Goal: Task Accomplishment & Management: Complete application form

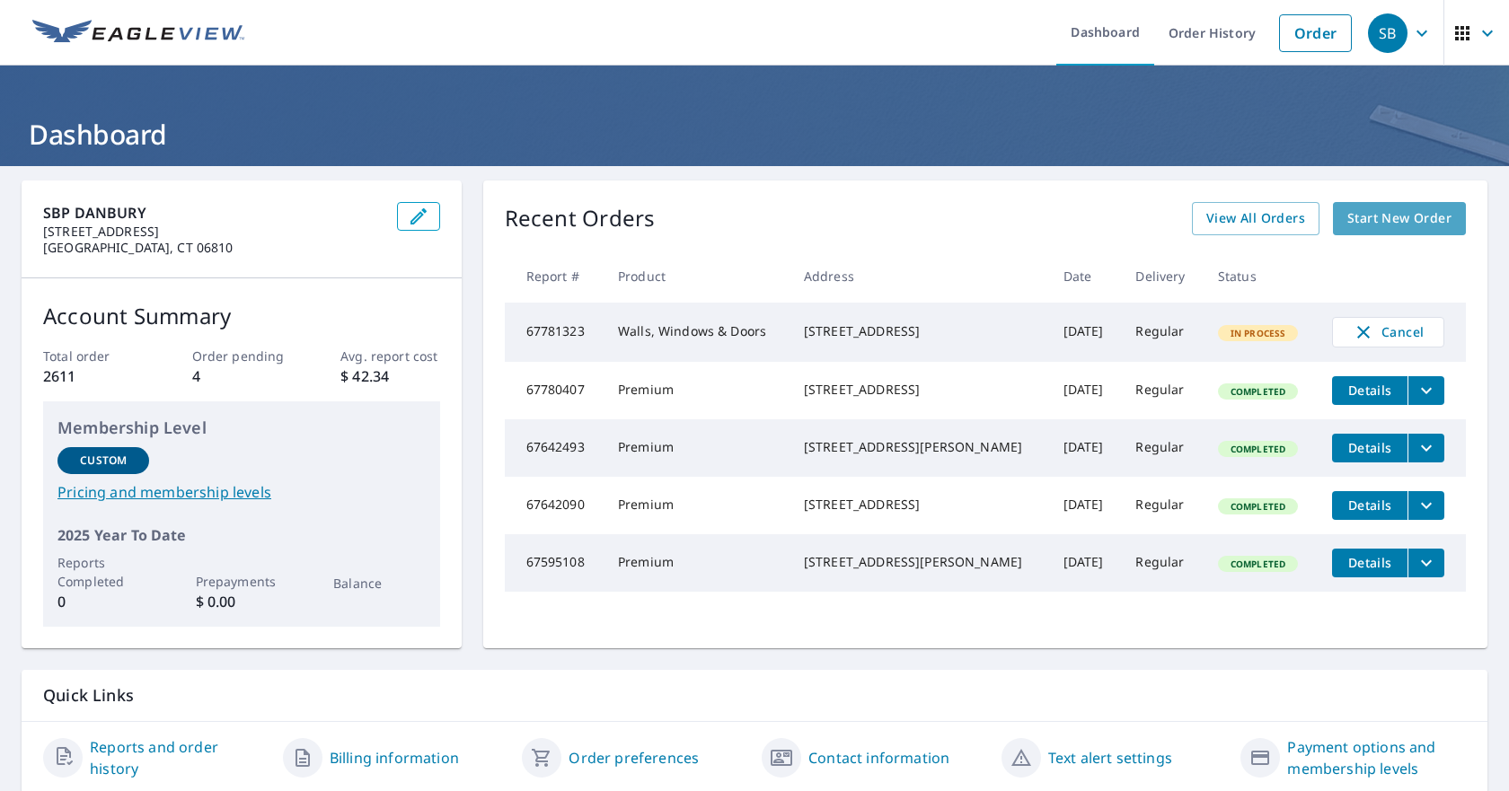
click at [1389, 214] on span "Start New Order" at bounding box center [1399, 218] width 104 height 22
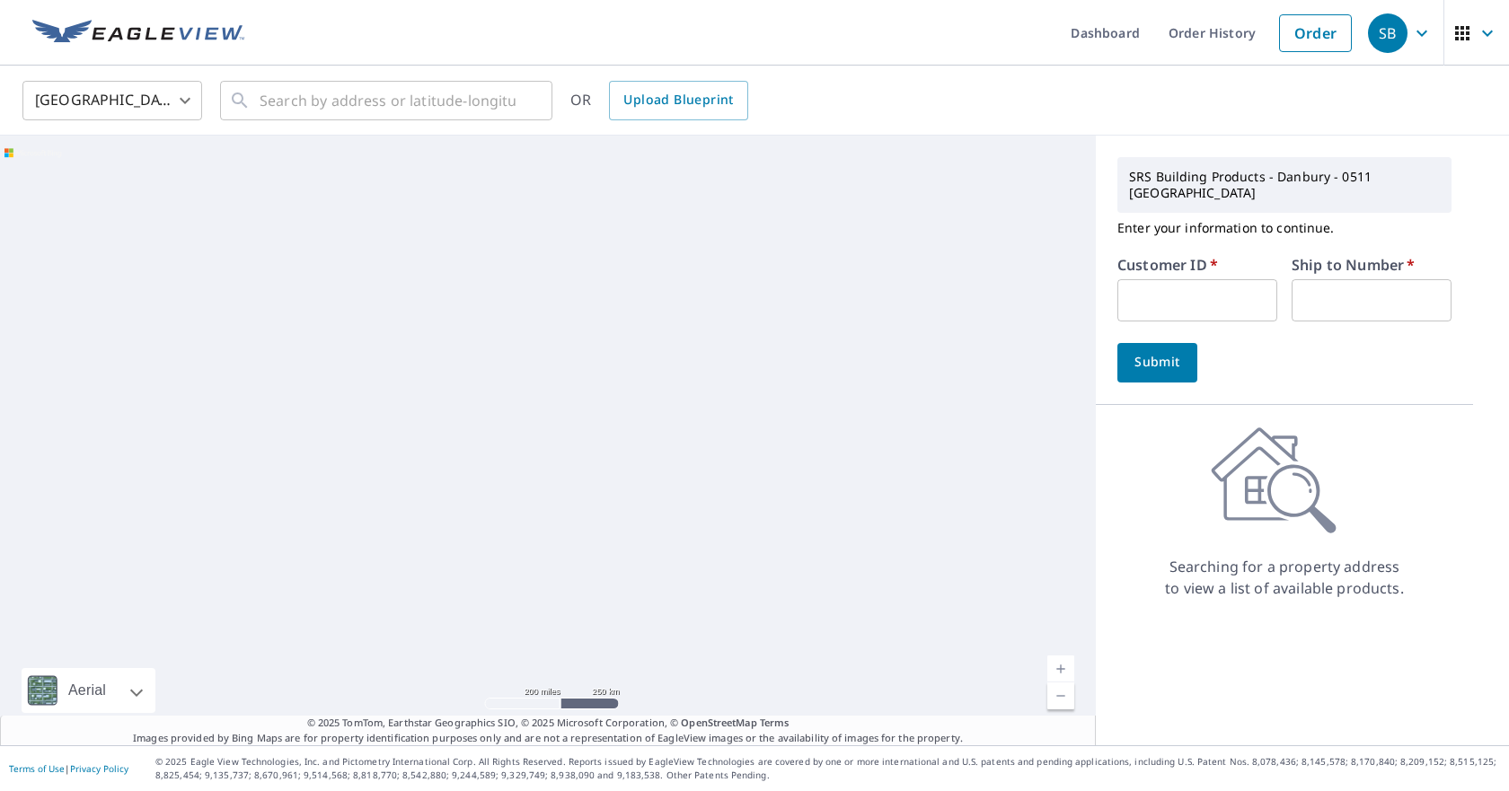
click at [1191, 281] on input "text" at bounding box center [1197, 300] width 160 height 42
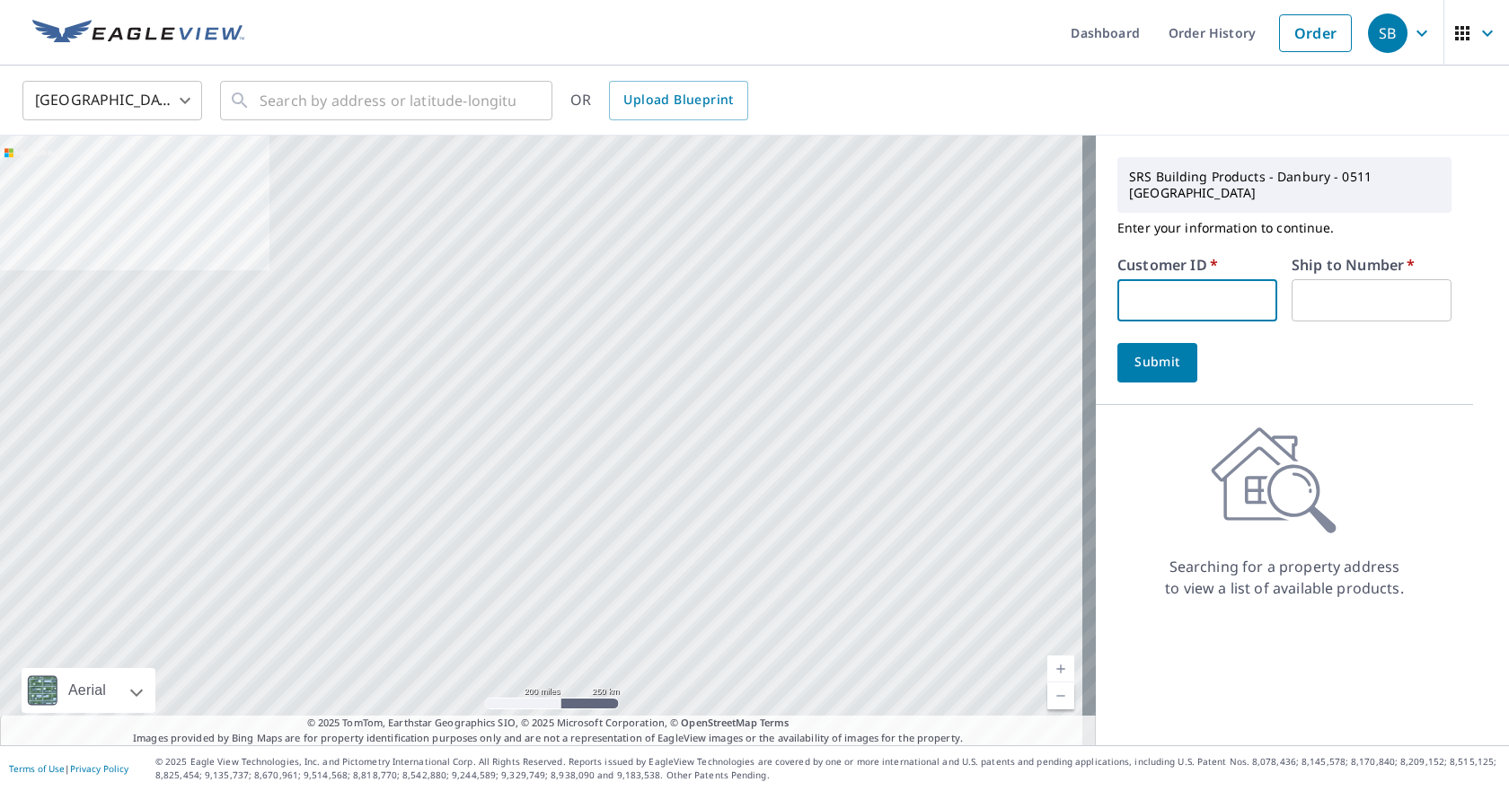
type input "7154"
click at [1318, 297] on input "text" at bounding box center [1371, 300] width 160 height 42
type input "01"
click at [313, 93] on input "text" at bounding box center [388, 100] width 256 height 50
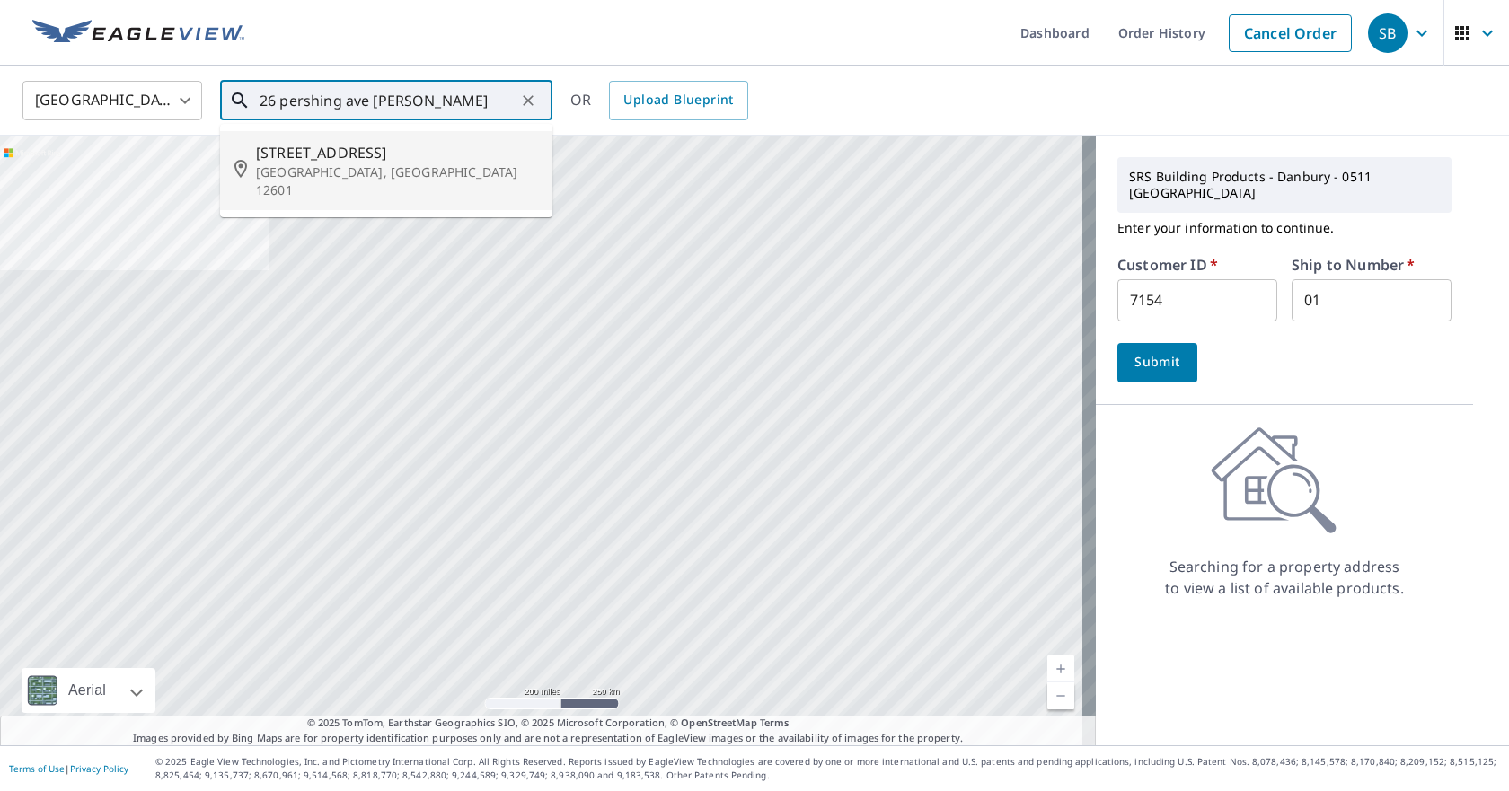
click at [357, 168] on p "[GEOGRAPHIC_DATA], [GEOGRAPHIC_DATA] 12601" at bounding box center [397, 181] width 282 height 36
type input "[STREET_ADDRESS]"
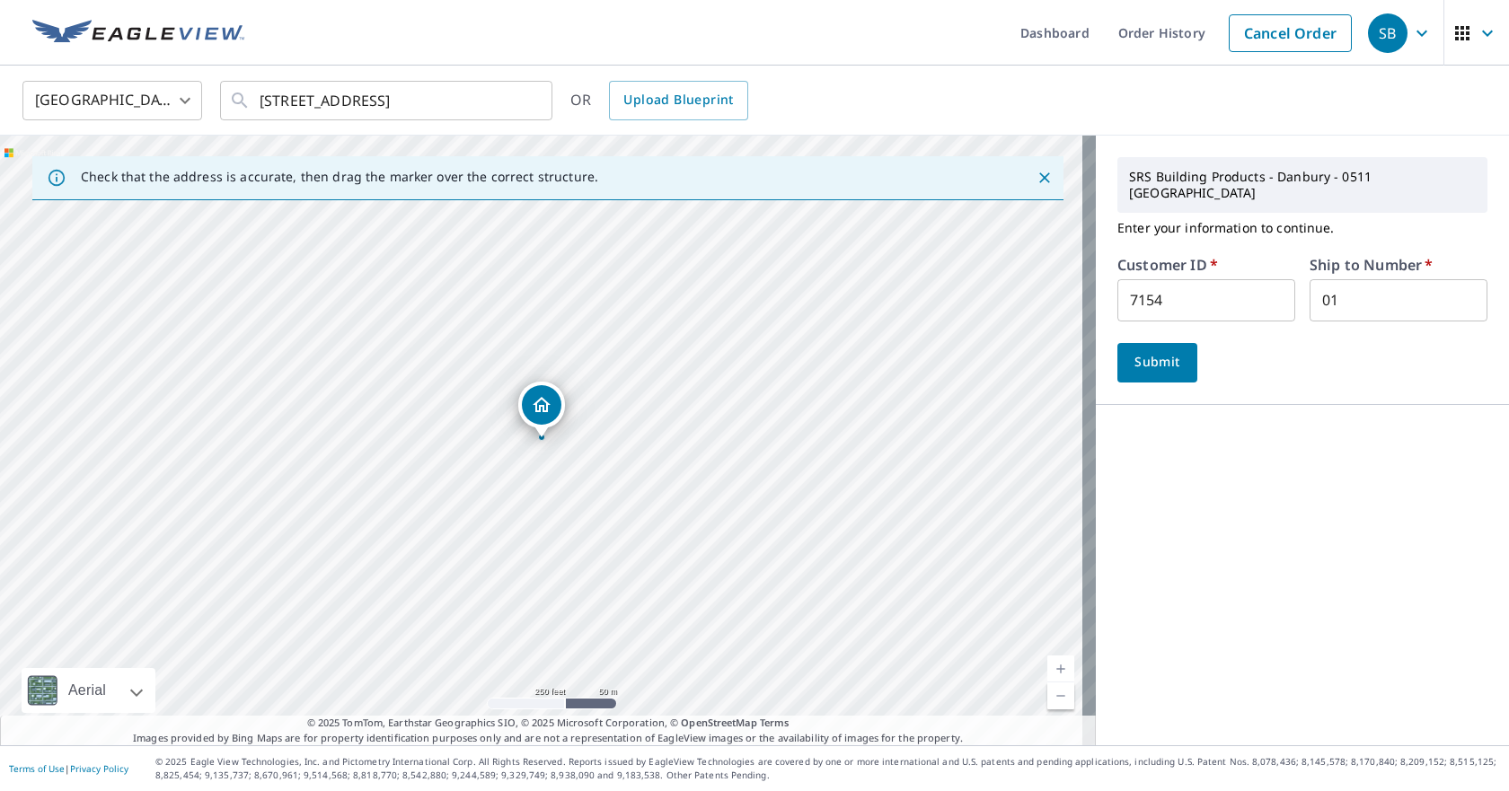
click at [1047, 668] on link "Current Level 17, Zoom In" at bounding box center [1060, 669] width 27 height 27
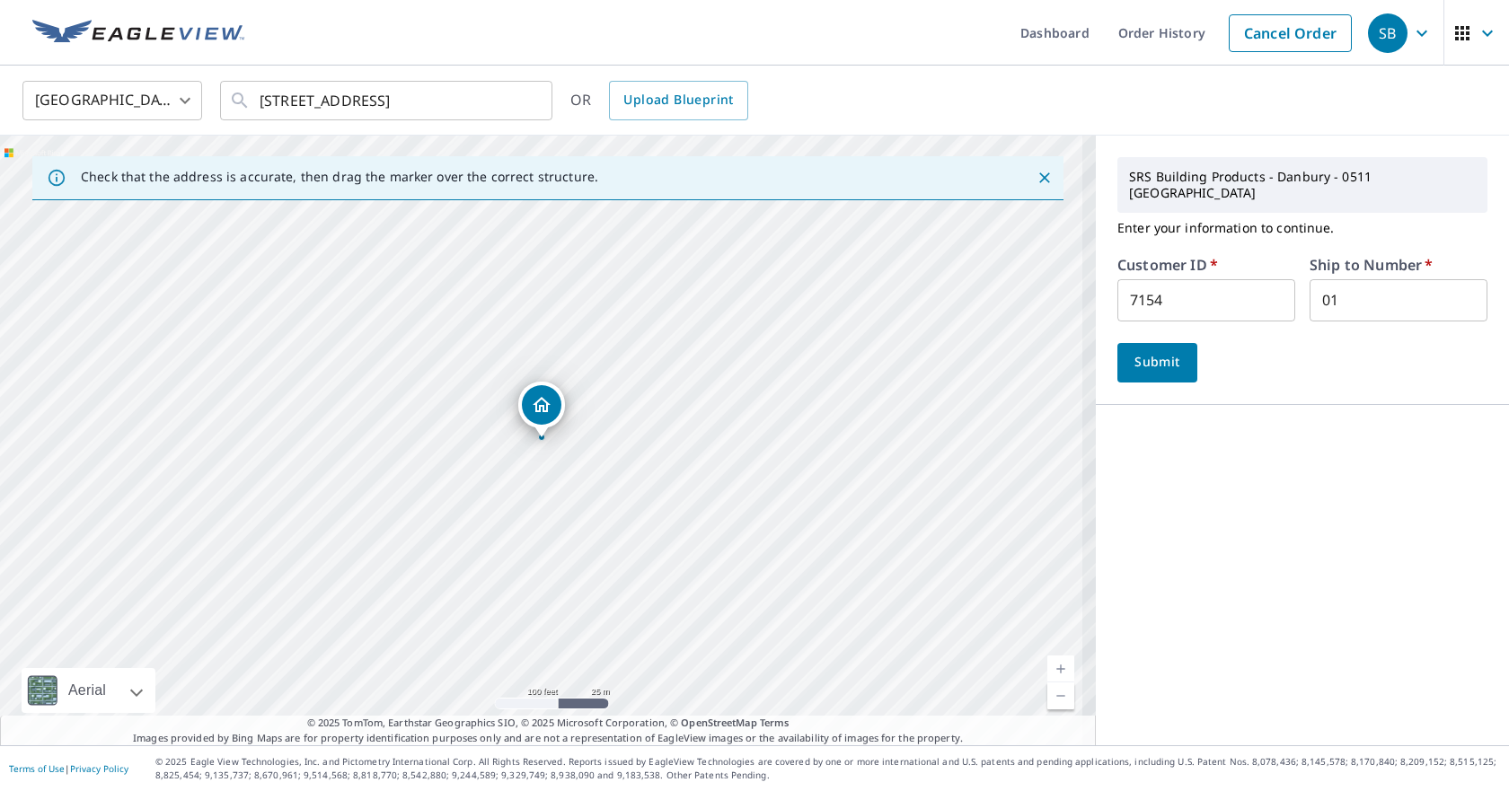
click at [1047, 668] on link "Current Level 18, Zoom In" at bounding box center [1060, 669] width 27 height 27
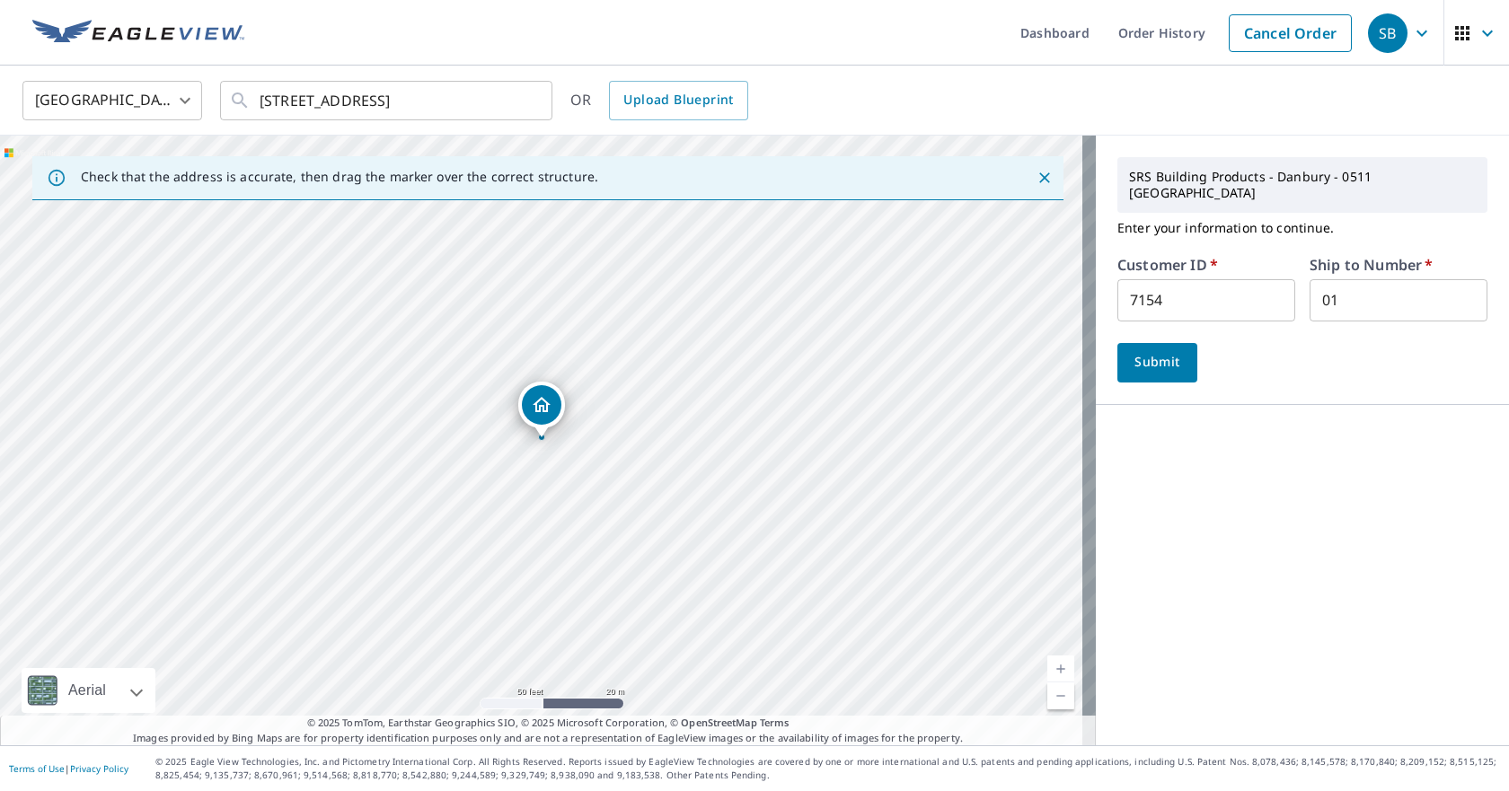
click at [1047, 669] on link "Current Level 19, Zoom In" at bounding box center [1060, 669] width 27 height 27
click at [1150, 351] on span "Submit" at bounding box center [1157, 362] width 51 height 22
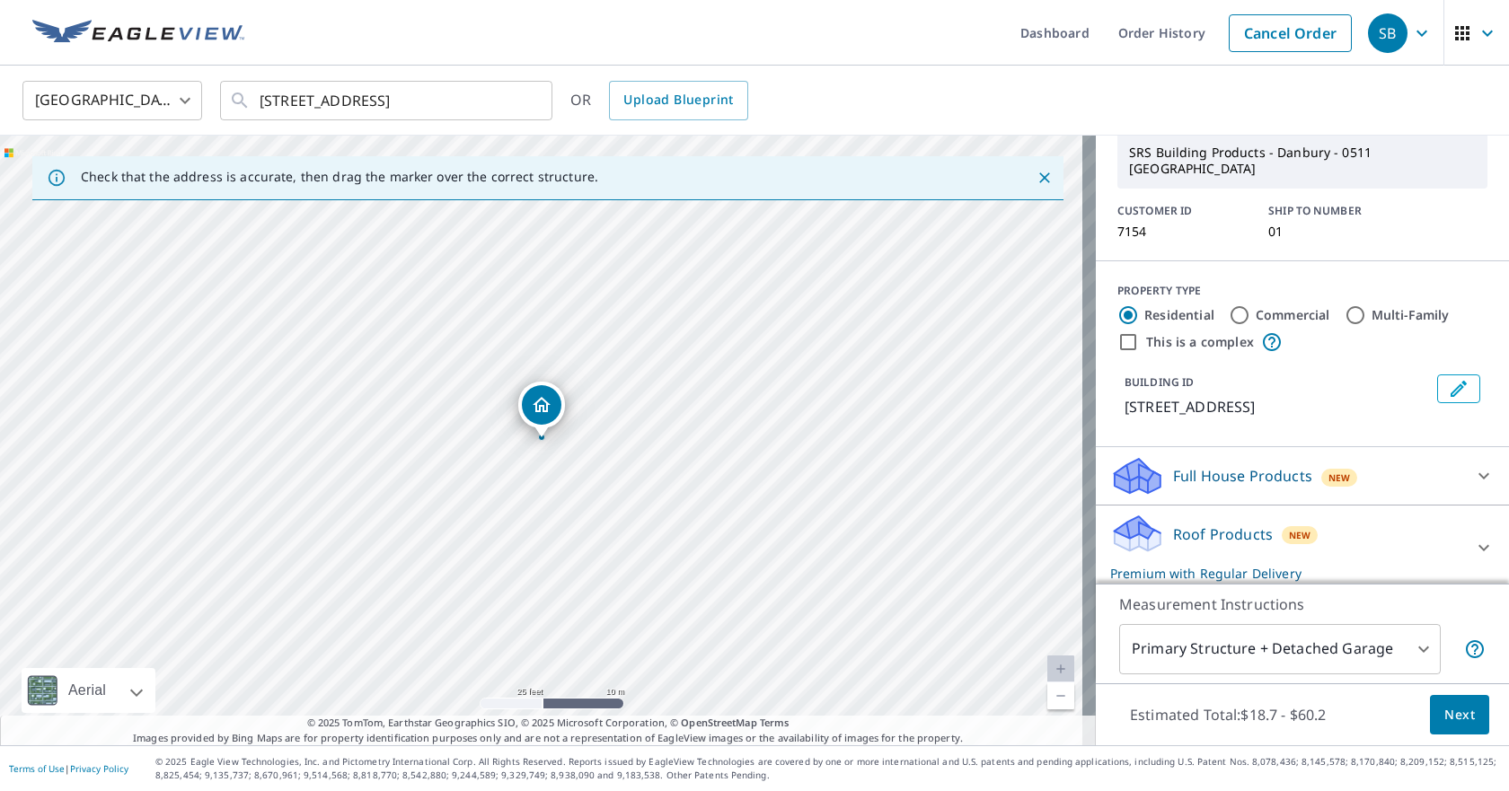
scroll to position [180, 0]
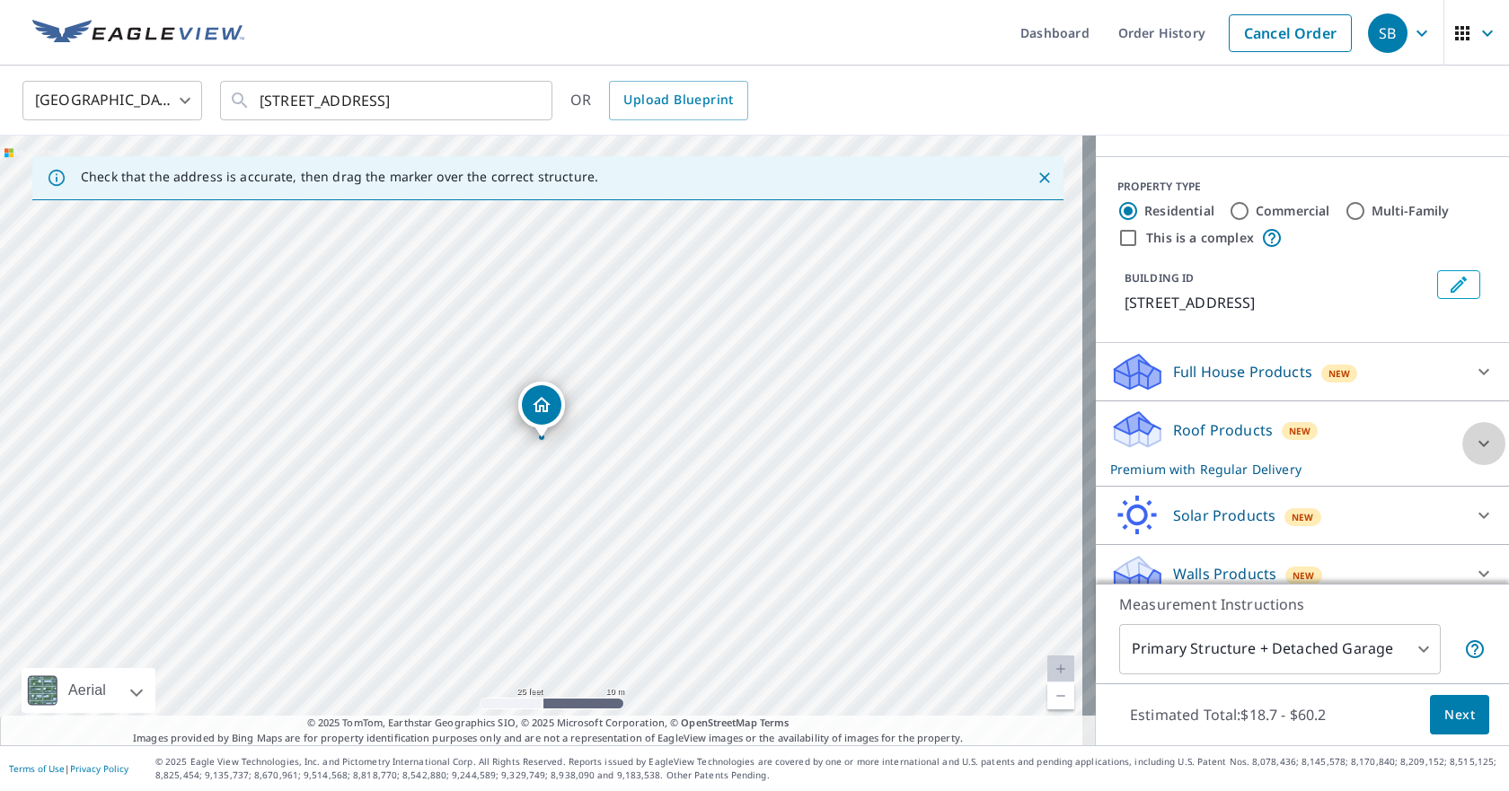
click at [1478, 441] on icon at bounding box center [1483, 444] width 11 height 6
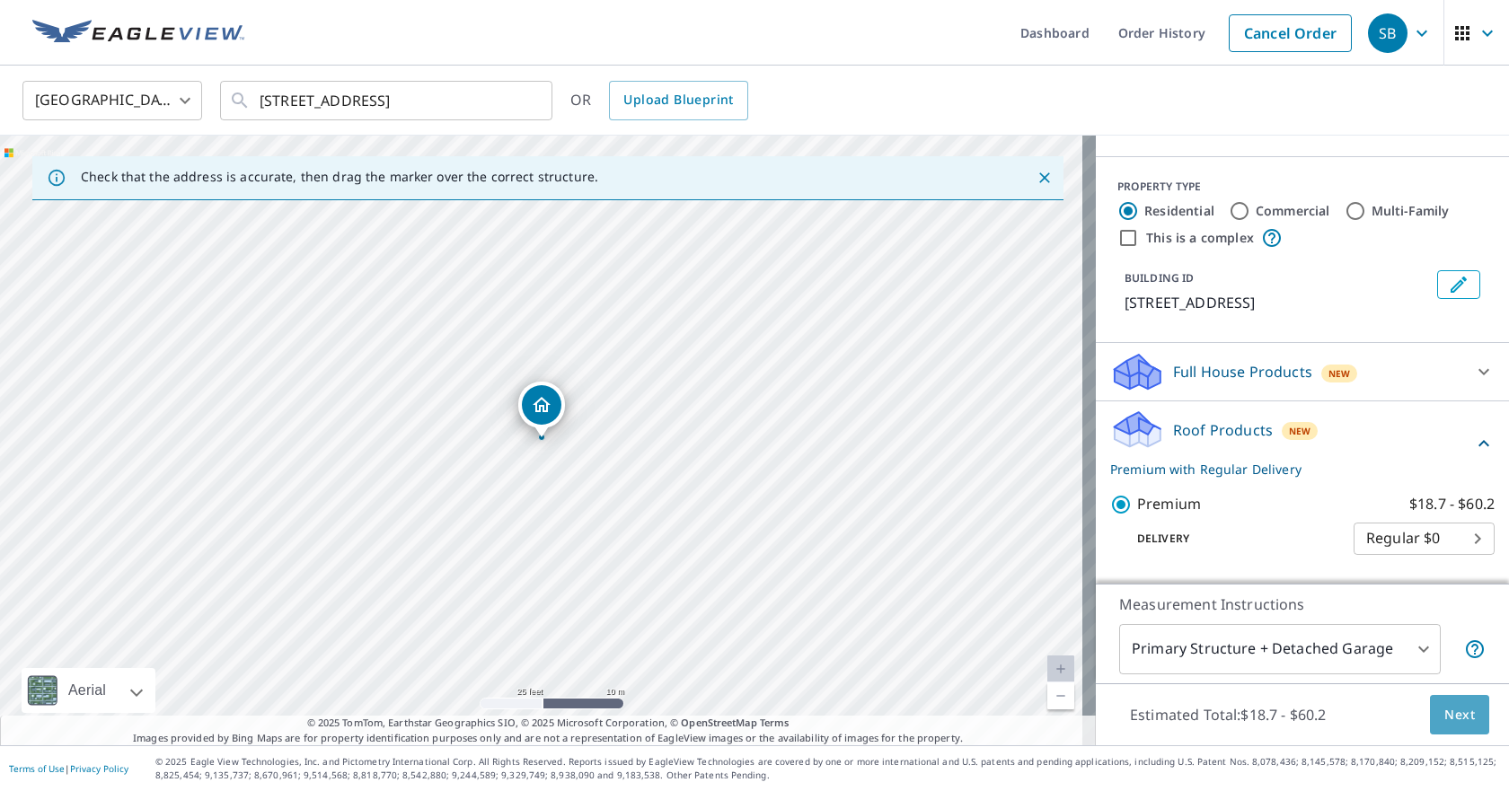
click at [1446, 708] on span "Next" at bounding box center [1459, 715] width 31 height 22
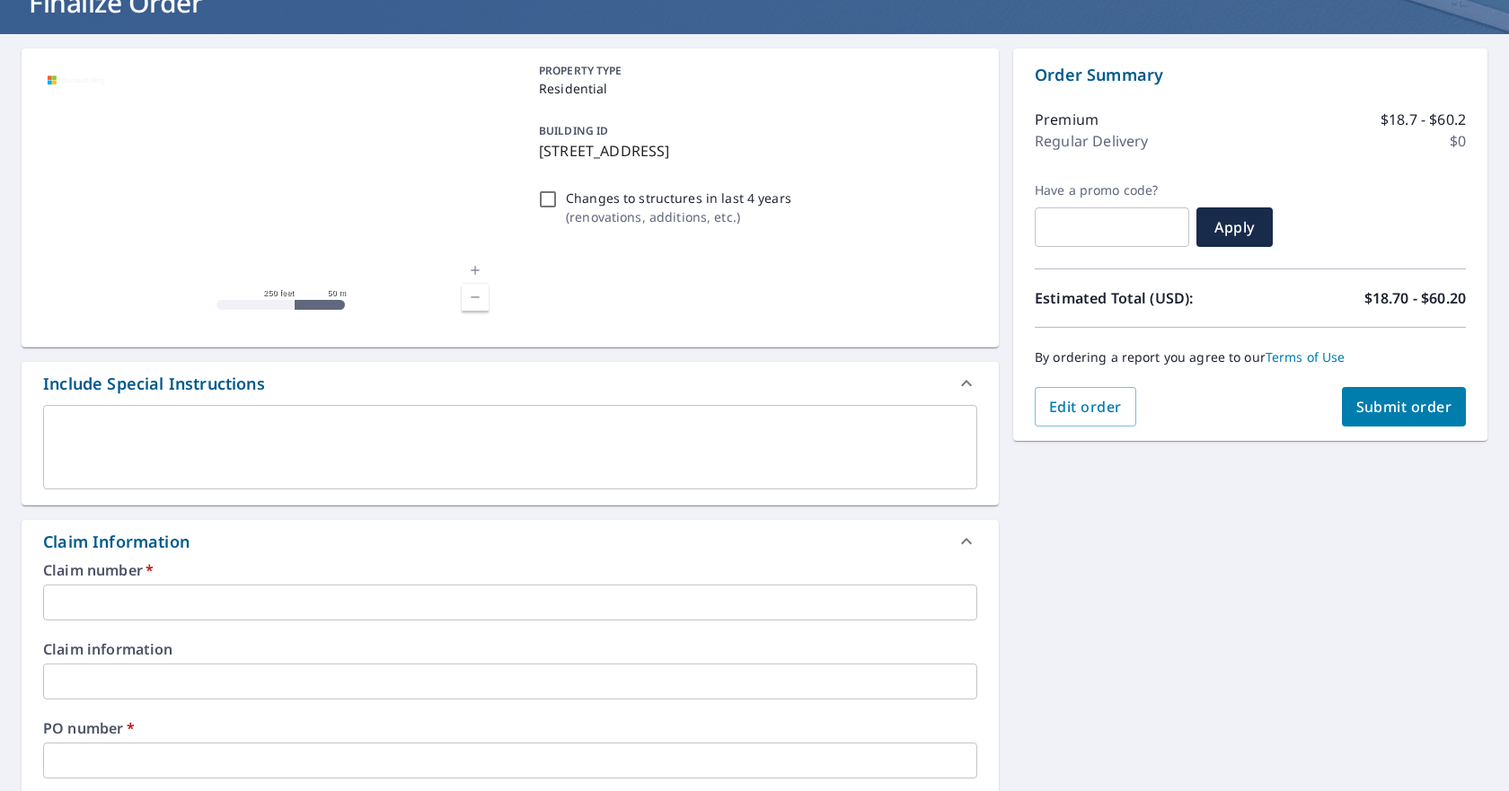
scroll to position [90, 0]
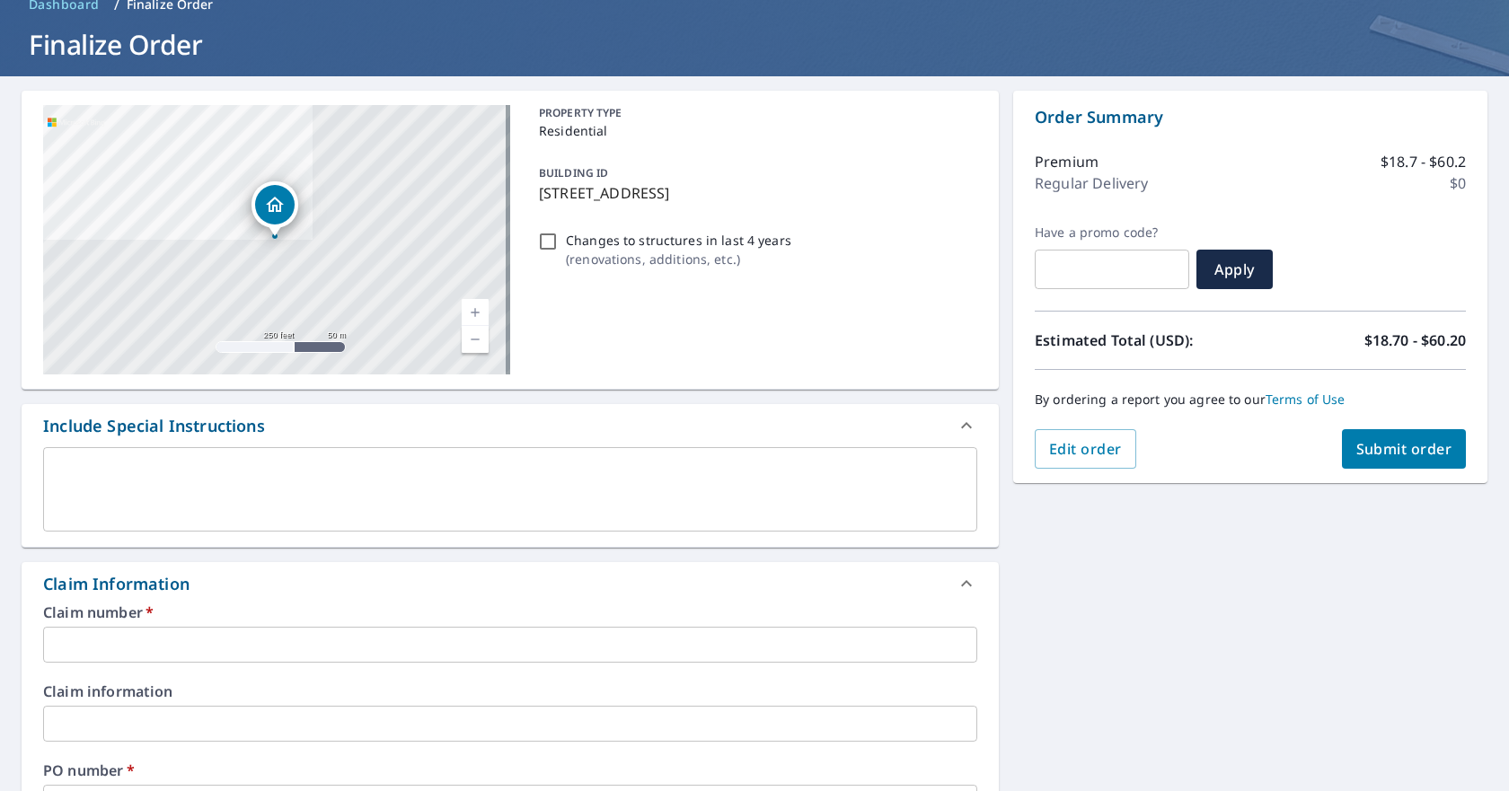
drag, startPoint x: 837, startPoint y: 186, endPoint x: 538, endPoint y: 190, distance: 299.1
click at [539, 190] on p "[STREET_ADDRESS]" at bounding box center [754, 193] width 431 height 22
checkbox input "true"
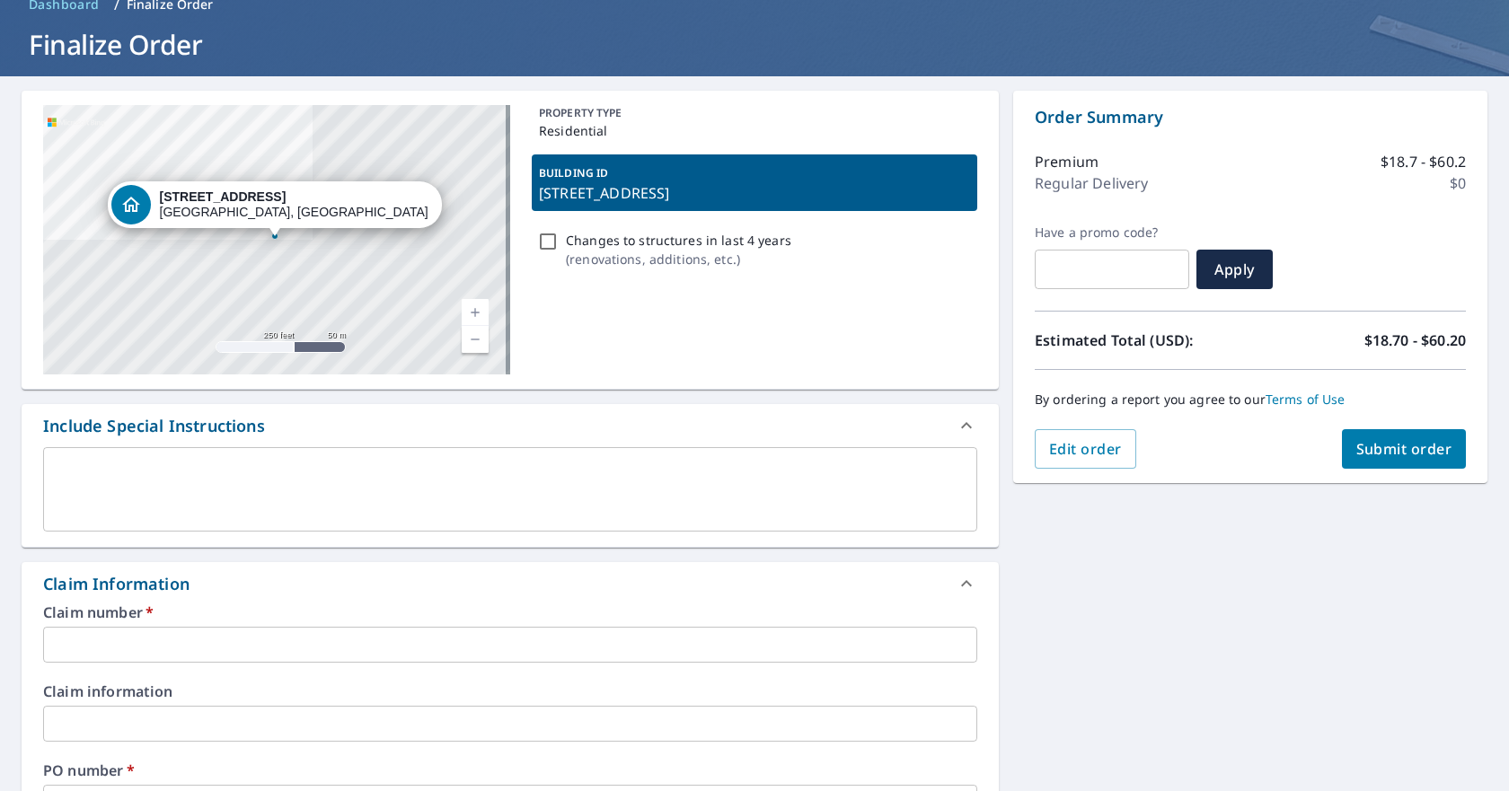
copy p "[STREET_ADDRESS]"
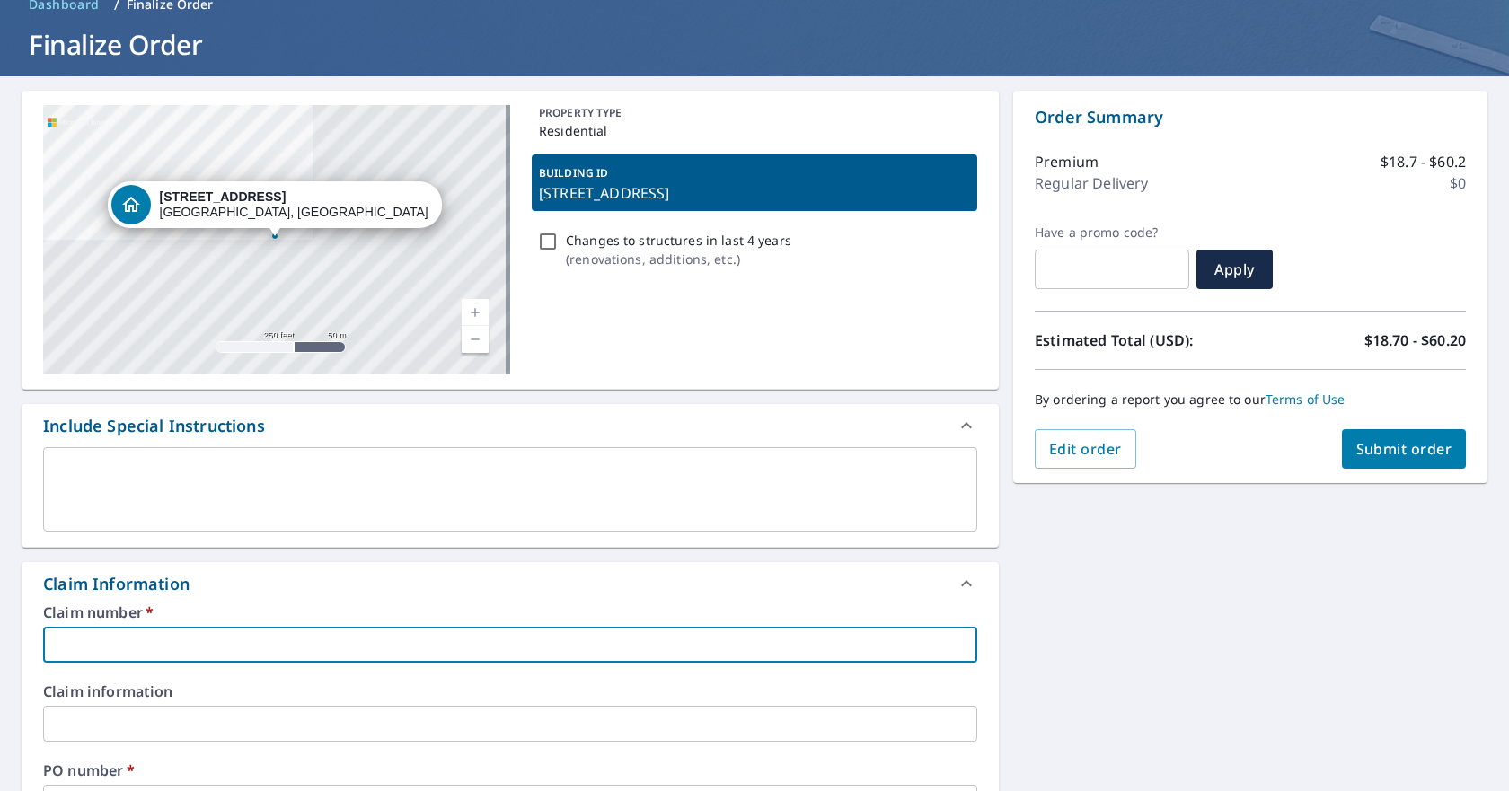
click at [101, 641] on input "text" at bounding box center [510, 645] width 934 height 36
paste input "[STREET_ADDRESS]"
type input "[STREET_ADDRESS]"
checkbox input "true"
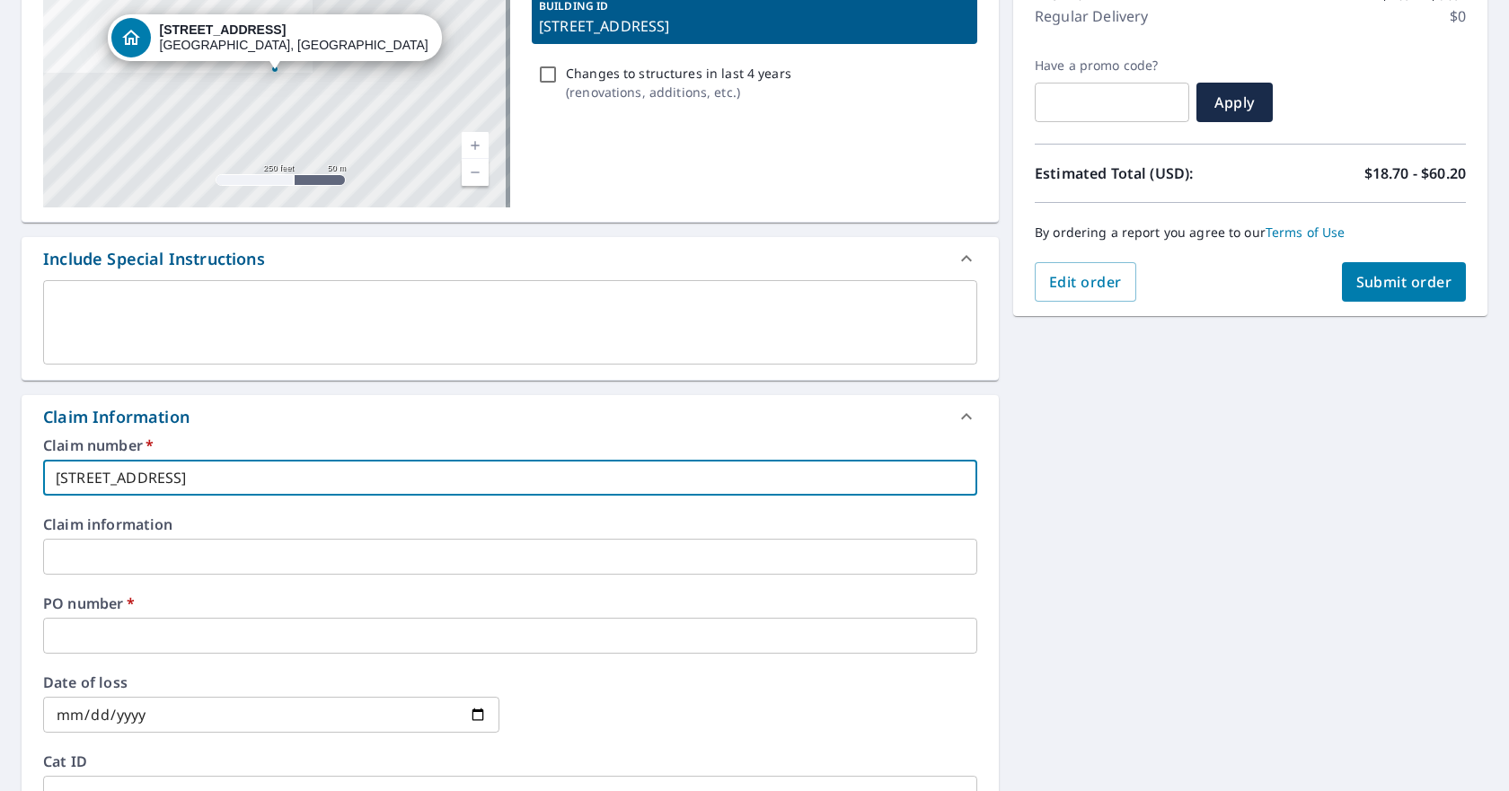
scroll to position [269, 0]
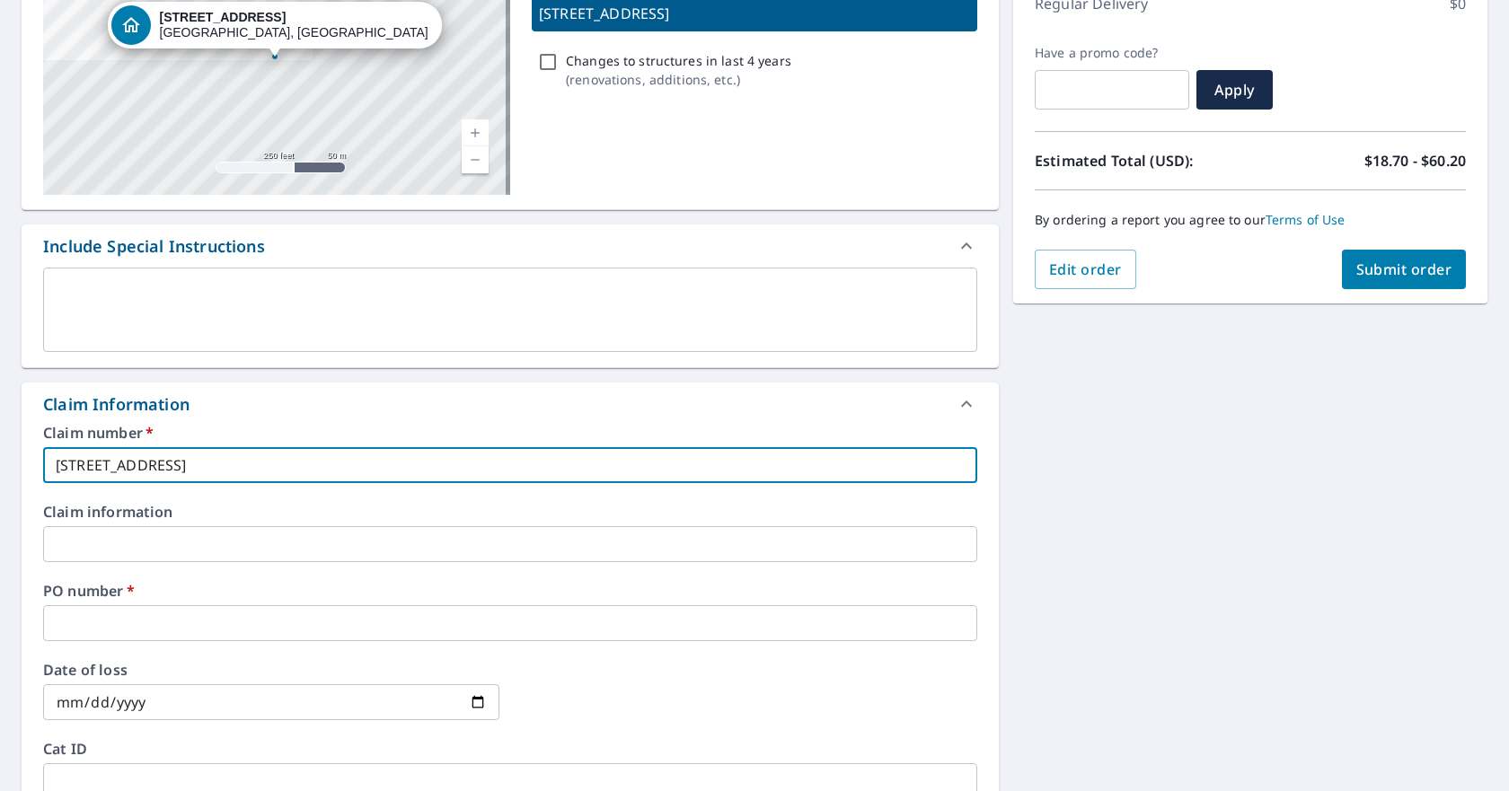
type input "[STREET_ADDRESS]"
click at [112, 621] on input "text" at bounding box center [510, 623] width 934 height 36
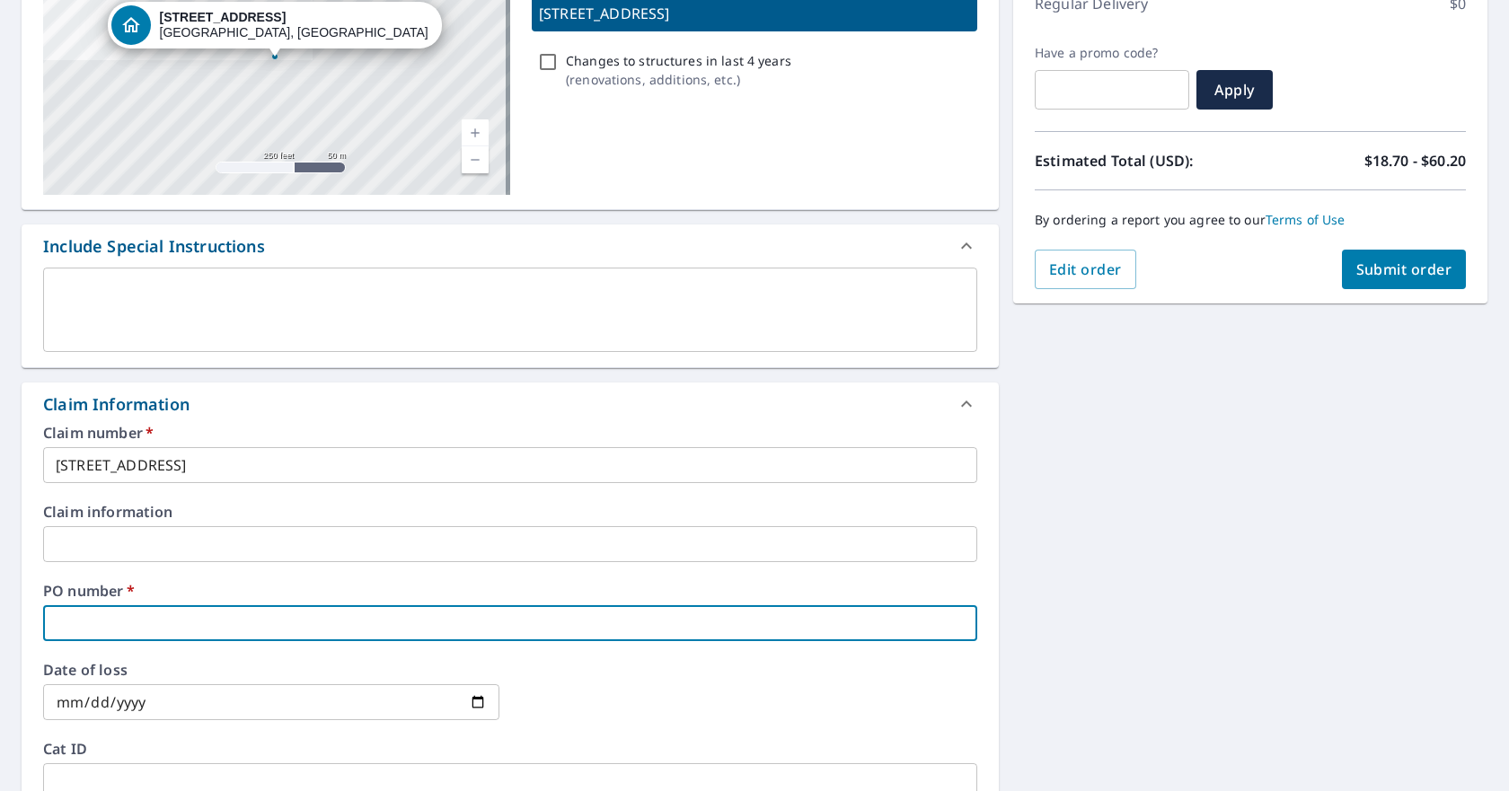
paste input "[STREET_ADDRESS]"
type input "[STREET_ADDRESS]"
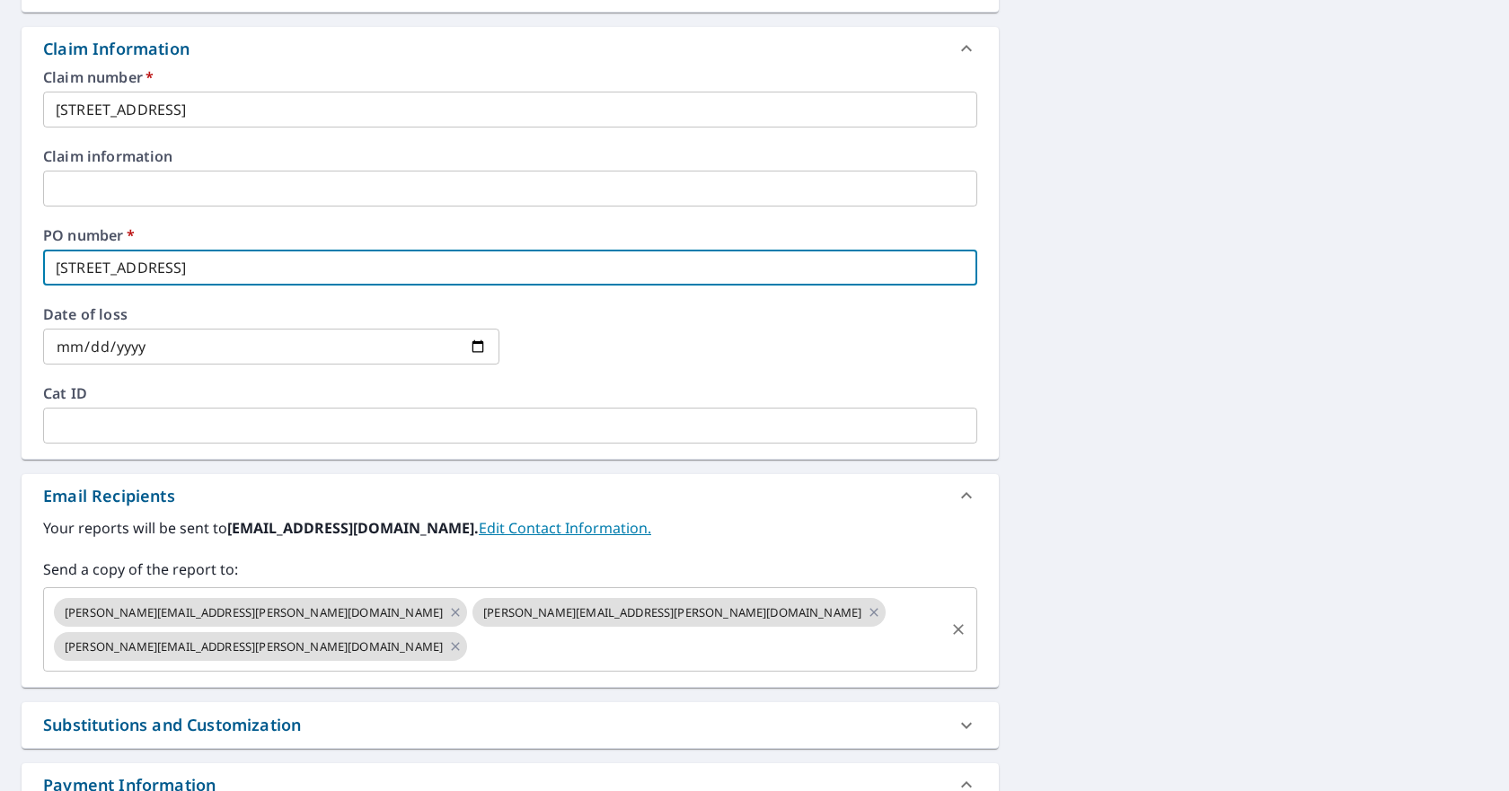
scroll to position [629, 0]
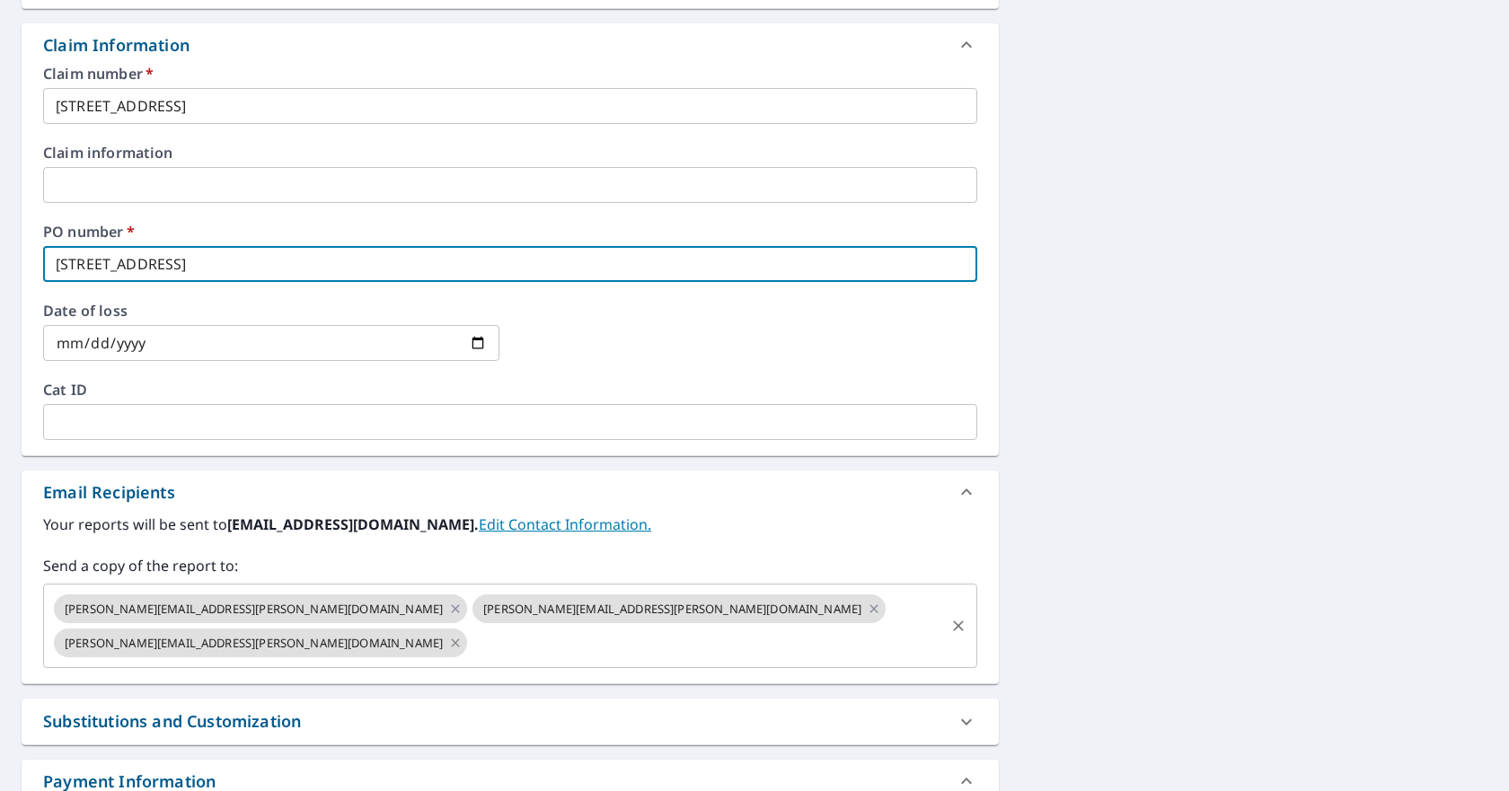
click at [463, 633] on icon at bounding box center [455, 643] width 14 height 20
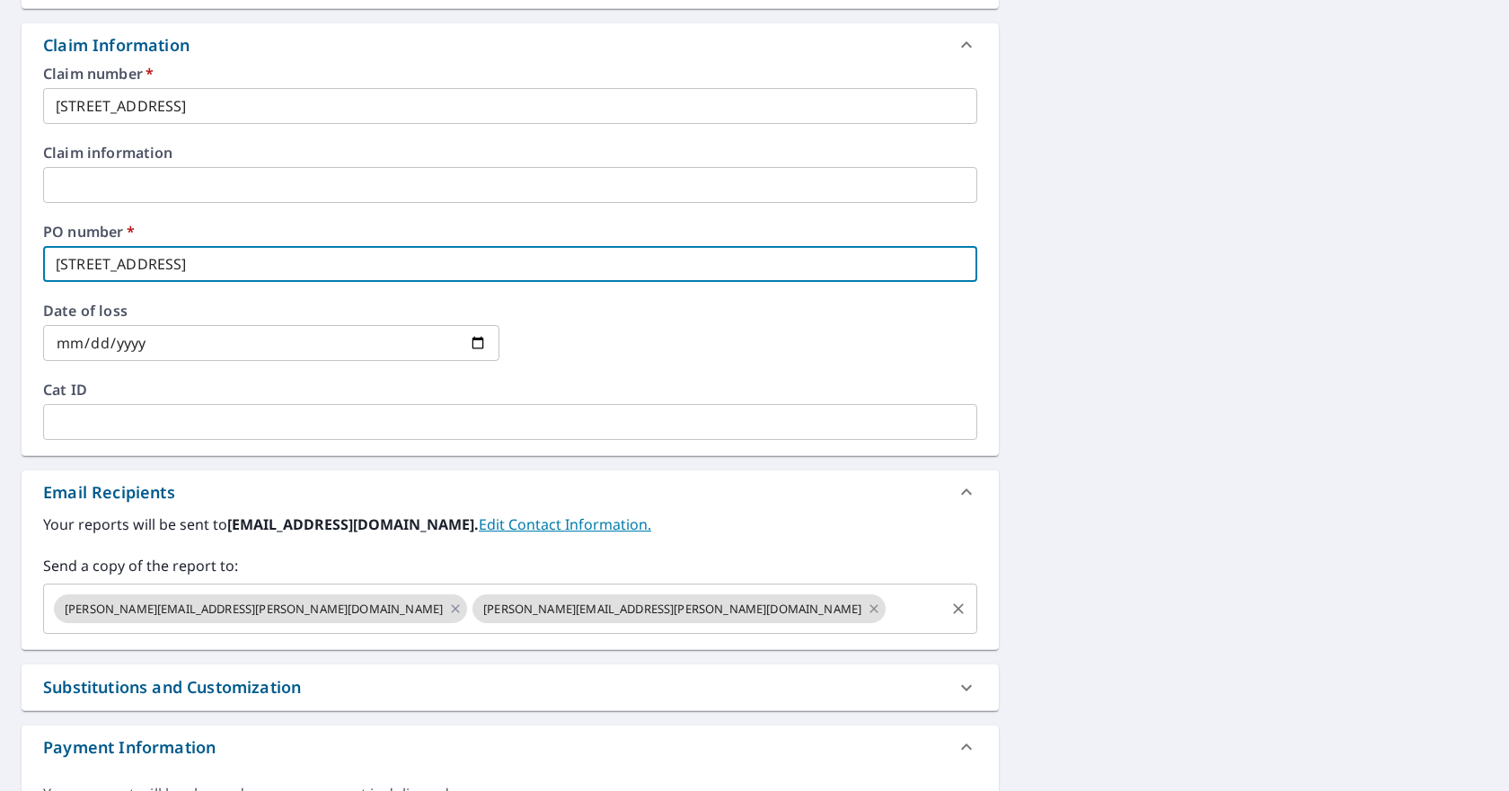
click at [867, 606] on icon at bounding box center [874, 609] width 14 height 20
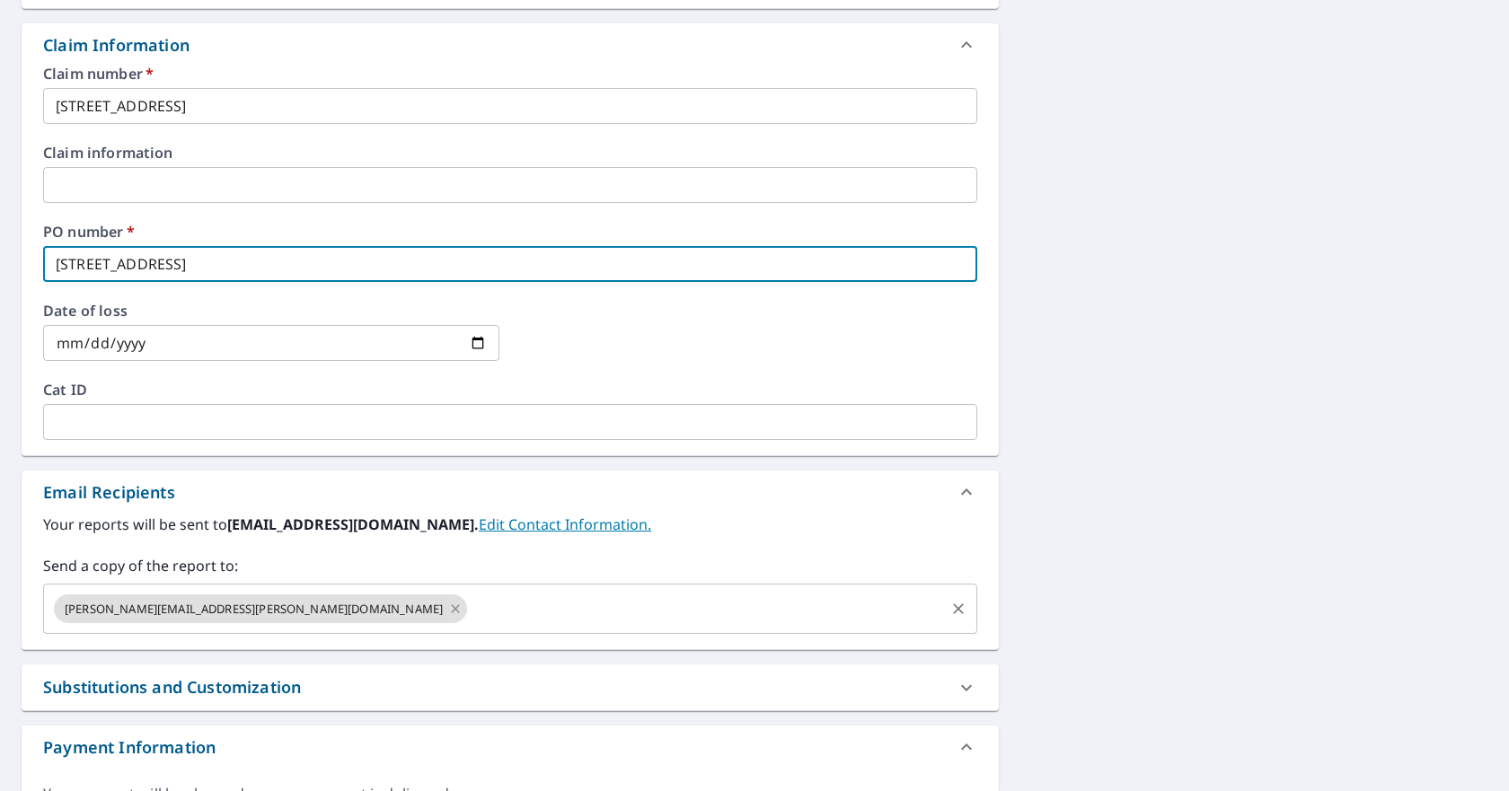
click at [448, 610] on icon at bounding box center [455, 609] width 14 height 20
checkbox input "true"
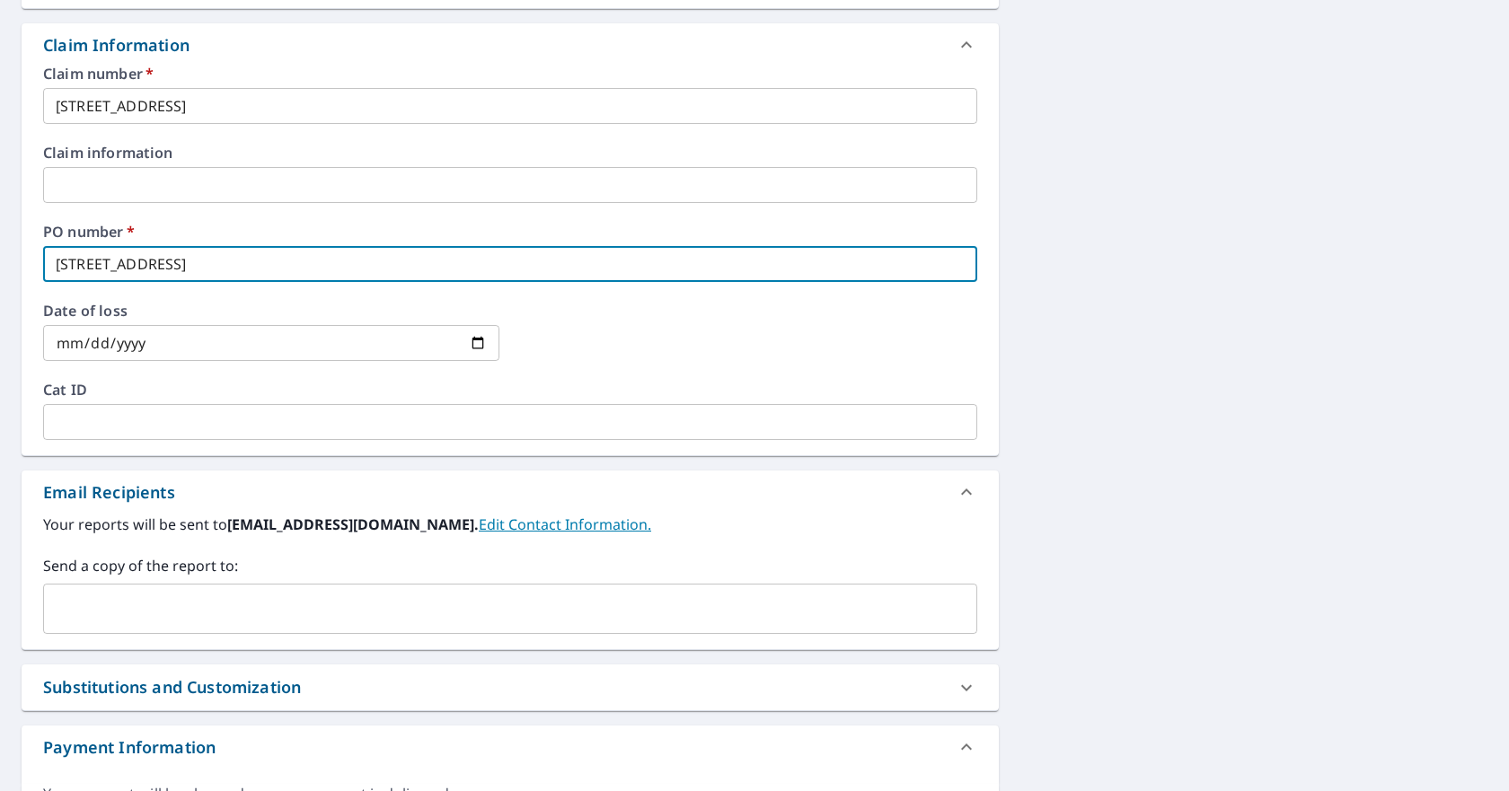
type input "[STREET_ADDRESS]"
click at [272, 606] on input "text" at bounding box center [496, 609] width 891 height 34
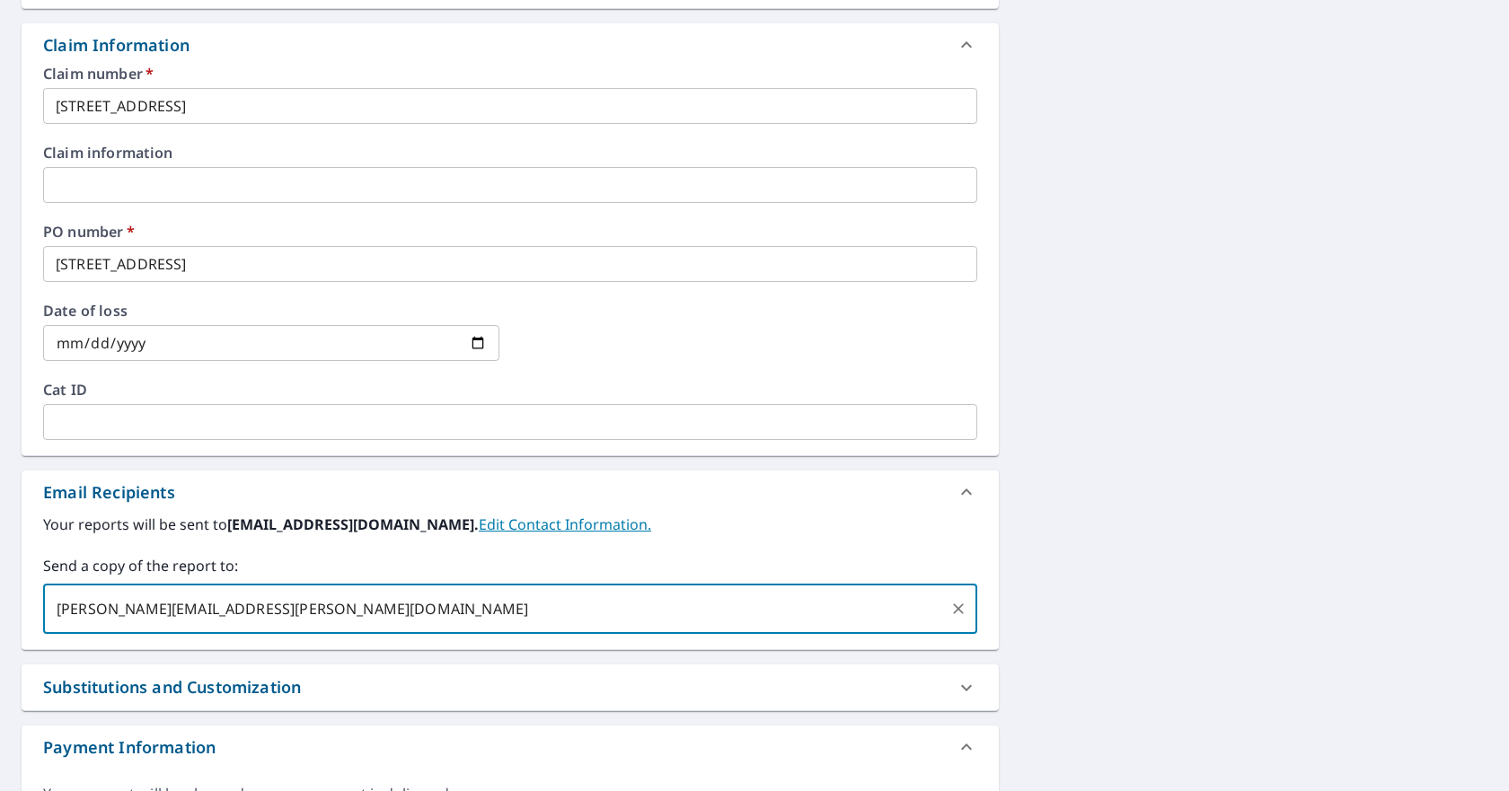
type input "[PERSON_NAME][EMAIL_ADDRESS][PERSON_NAME][DOMAIN_NAME]"
checkbox input "true"
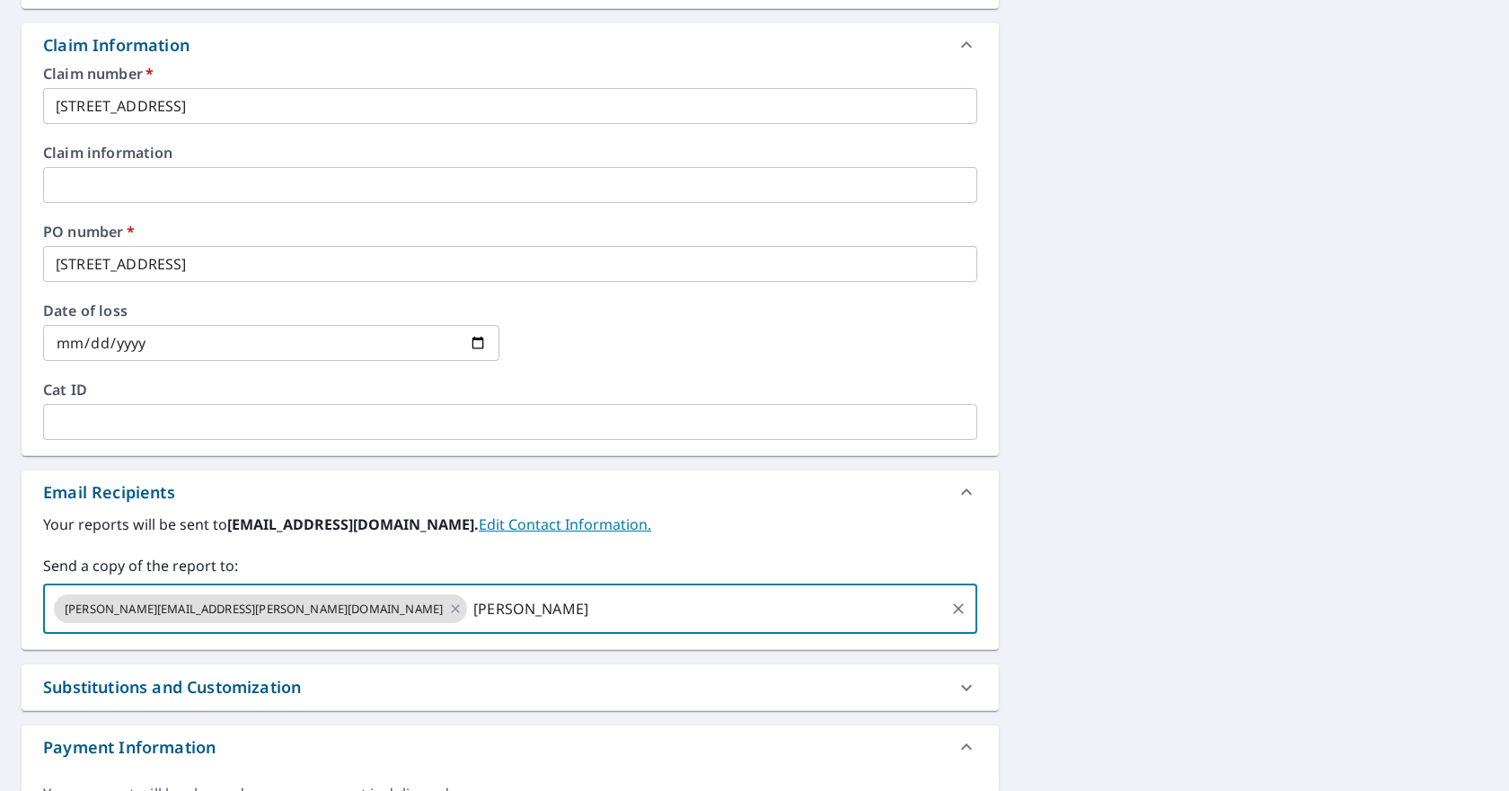
type input "[PERSON_NAME]."
checkbox input "true"
type input "[PERSON_NAME][EMAIL_ADDRESS][PERSON_NAME][DOMAIN_NAME]"
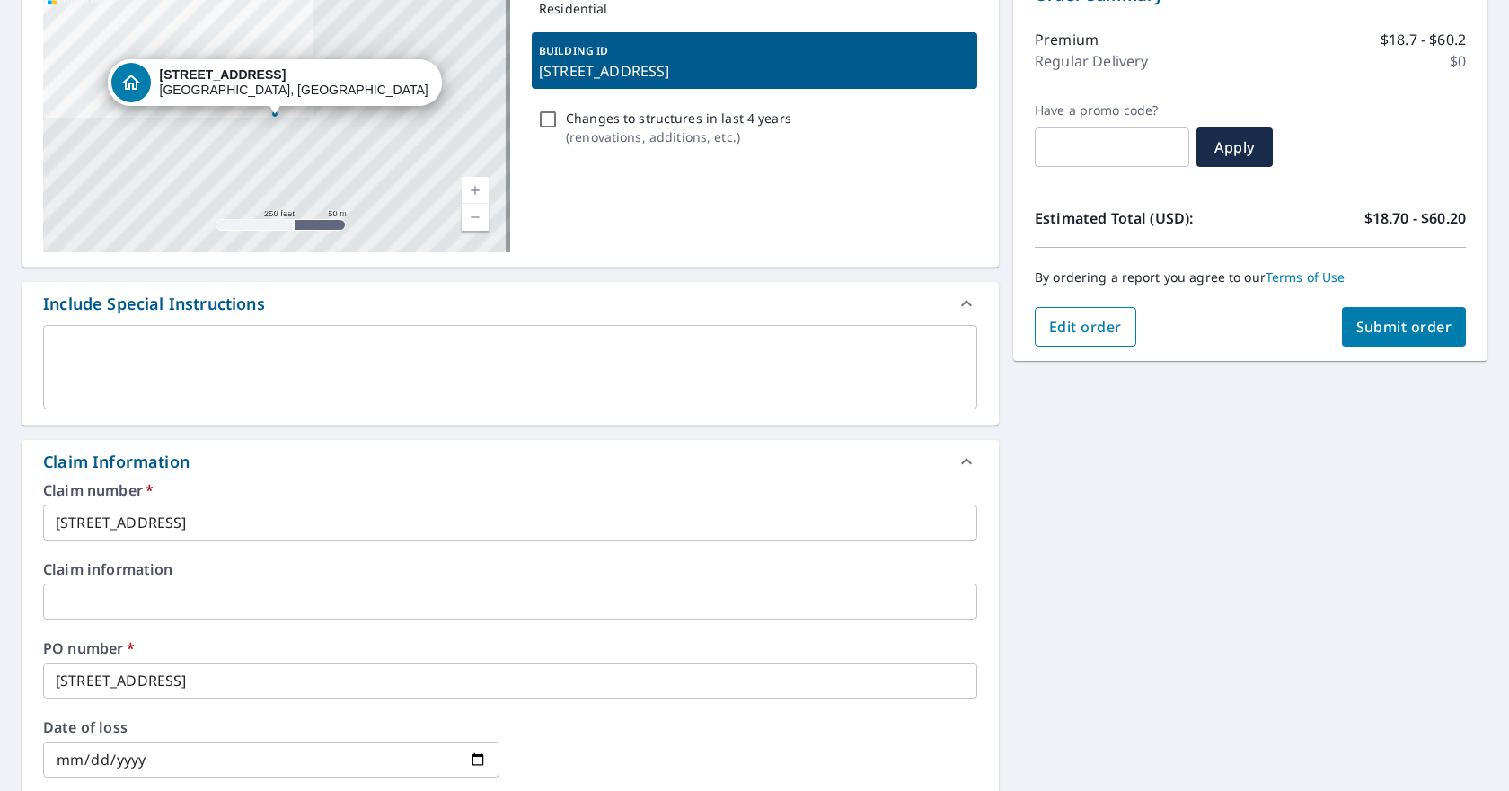
scroll to position [110, 0]
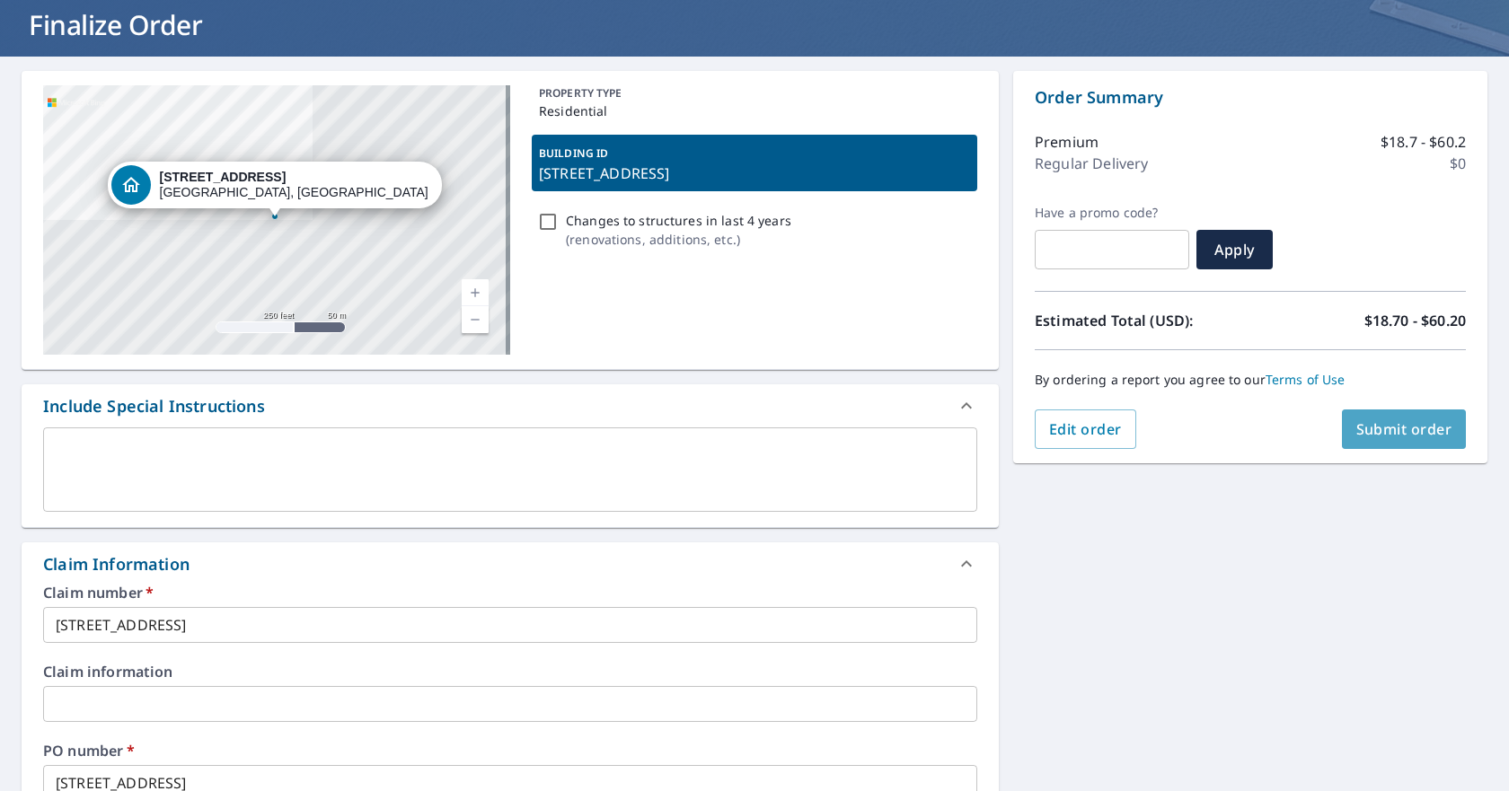
click at [1402, 436] on span "Submit order" at bounding box center [1404, 429] width 96 height 20
checkbox input "true"
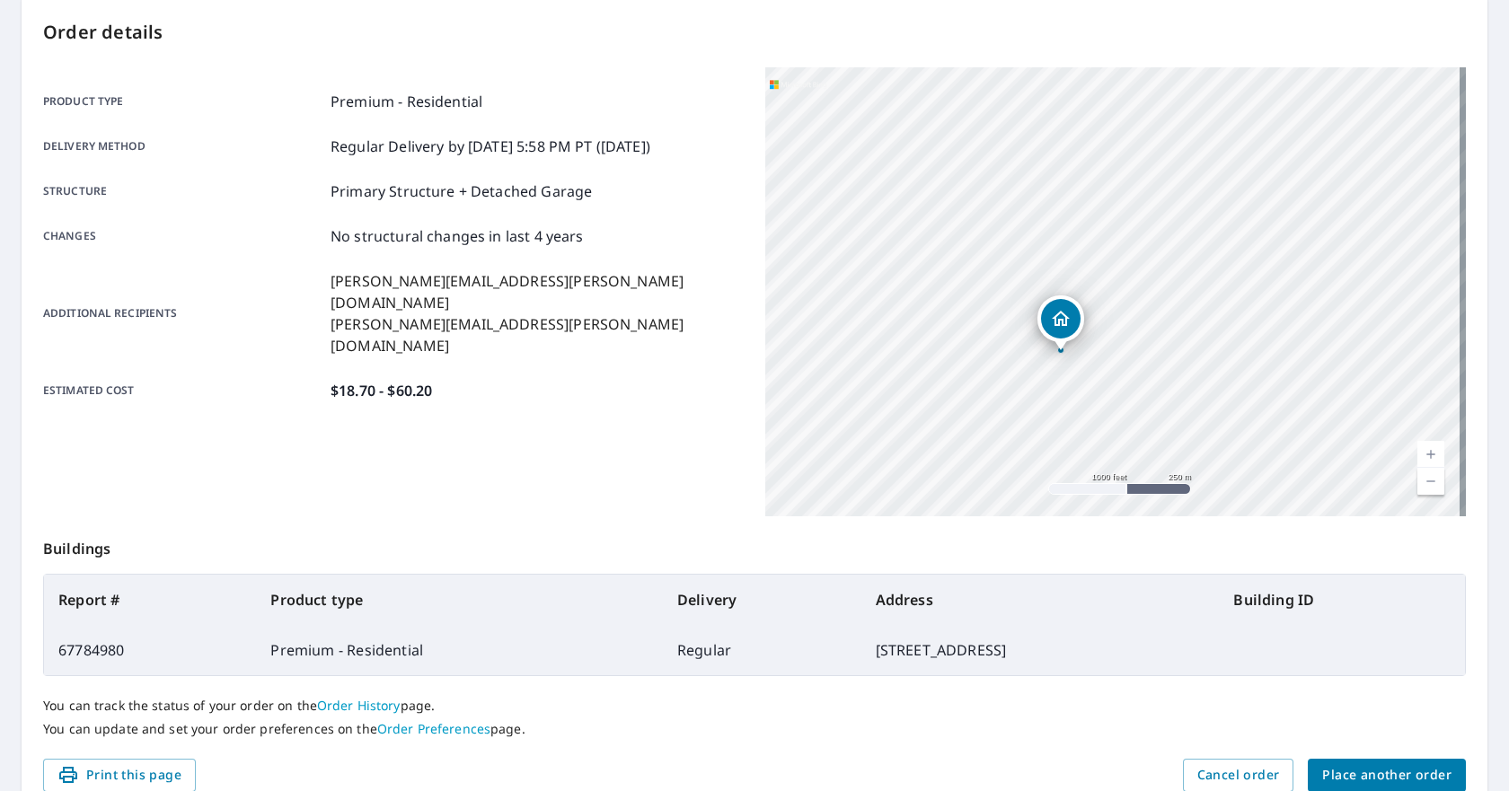
scroll to position [266, 0]
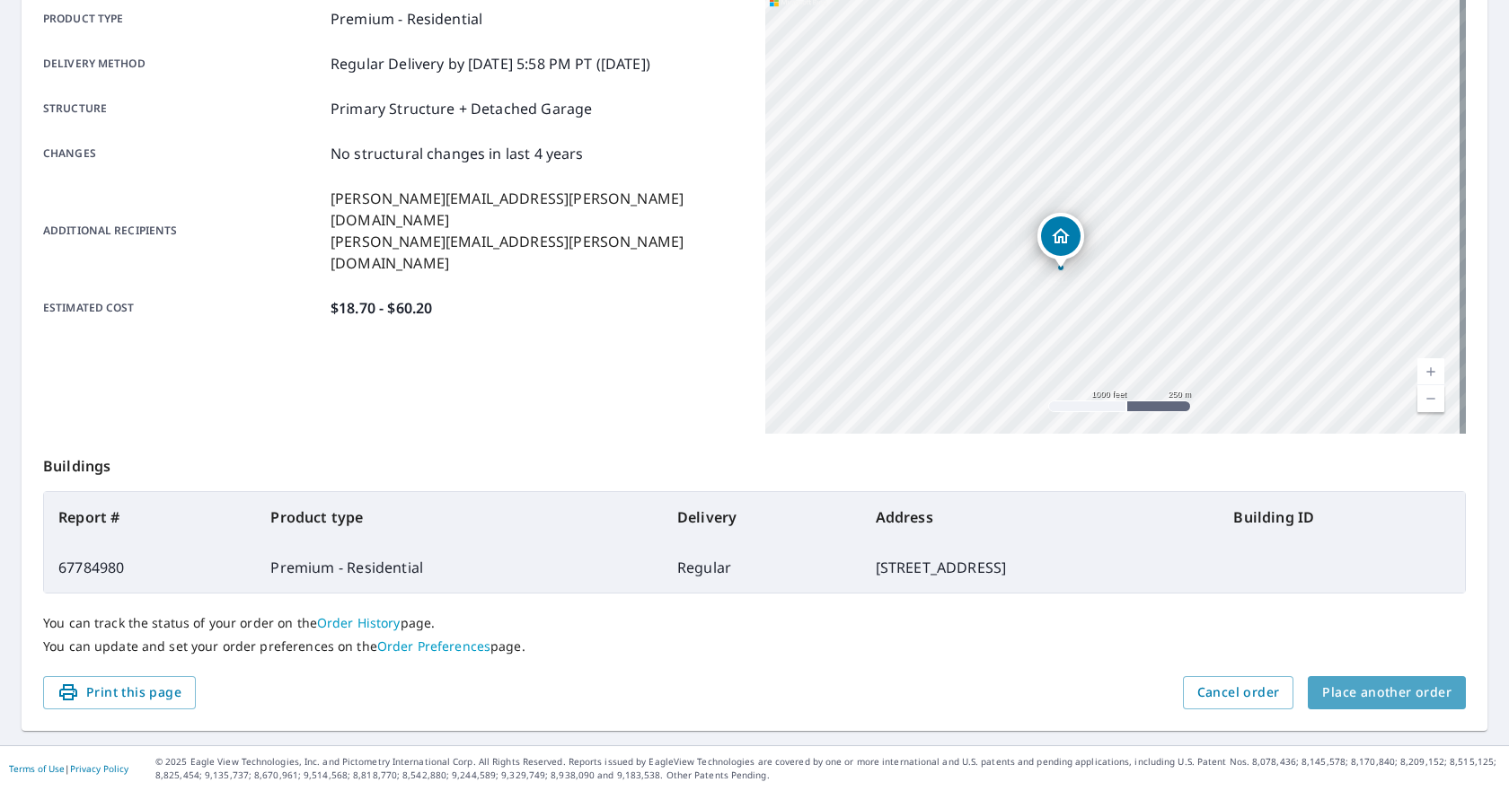
click at [1376, 703] on span "Place another order" at bounding box center [1386, 693] width 129 height 22
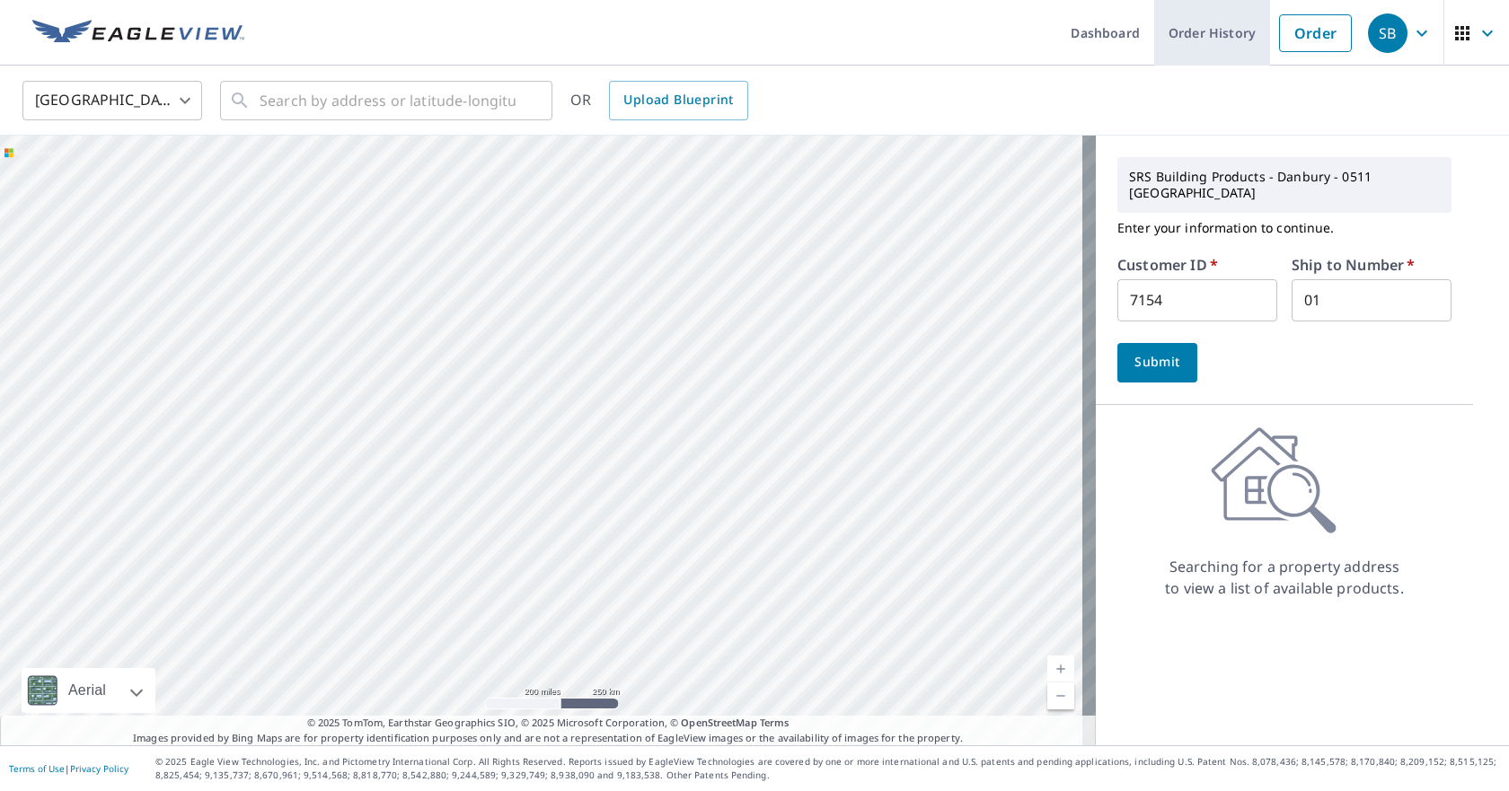
click at [1211, 35] on link "Order History" at bounding box center [1212, 33] width 116 height 66
